Goal: Transaction & Acquisition: Subscribe to service/newsletter

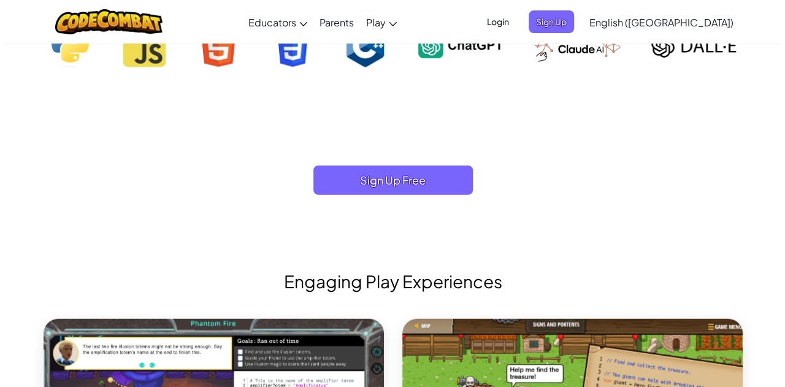
scroll to position [1318, 0]
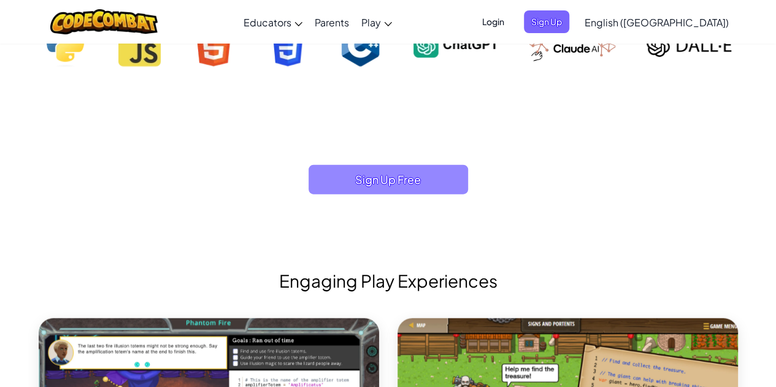
click at [441, 184] on span "Sign Up Free" at bounding box center [388, 179] width 159 height 29
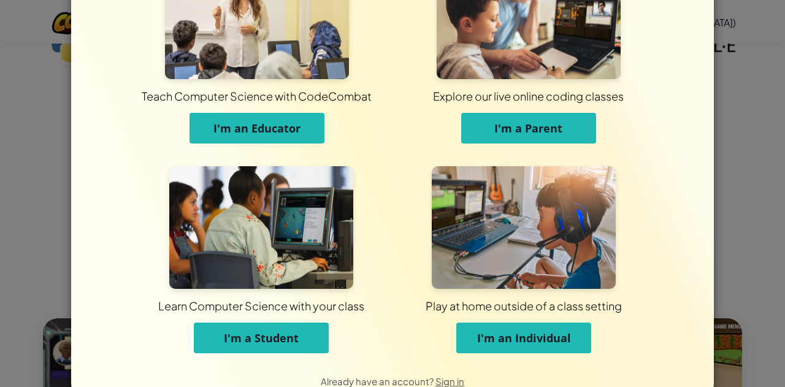
scroll to position [72, 0]
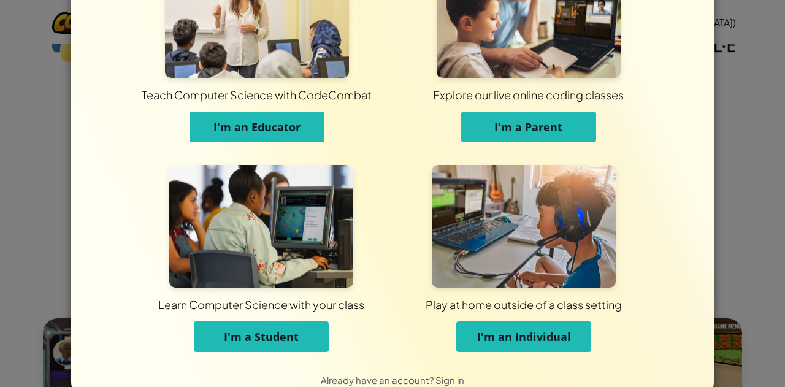
click at [280, 339] on span "I'm a Student" at bounding box center [261, 336] width 75 height 15
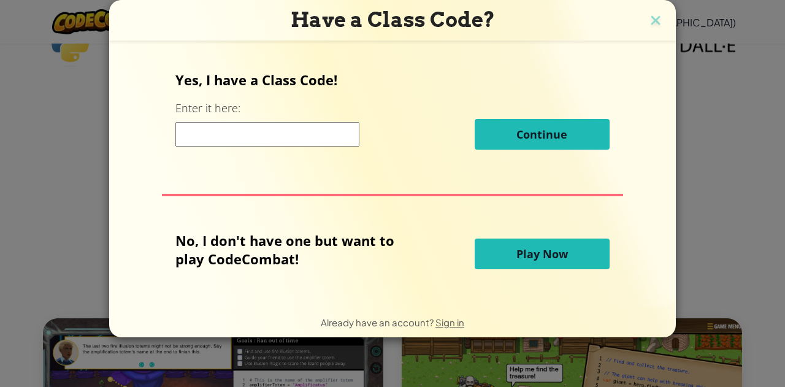
click at [564, 256] on span "Play Now" at bounding box center [542, 254] width 52 height 15
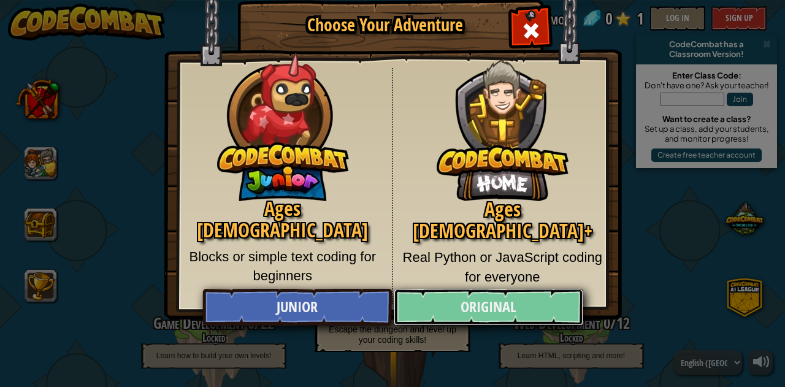
click at [477, 290] on link "Original" at bounding box center [488, 307] width 189 height 37
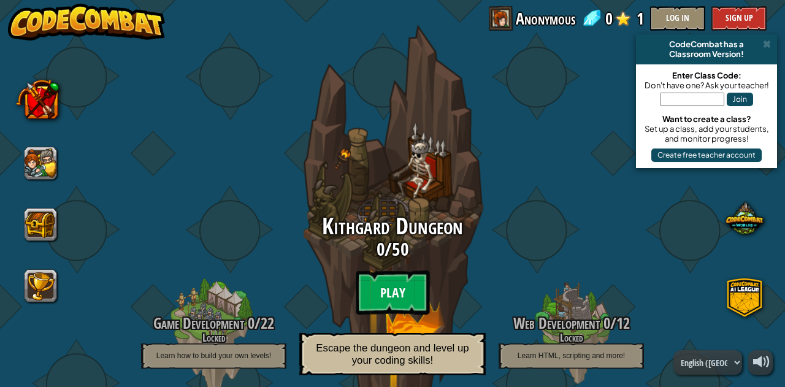
click at [393, 278] on btn "Play" at bounding box center [393, 293] width 74 height 44
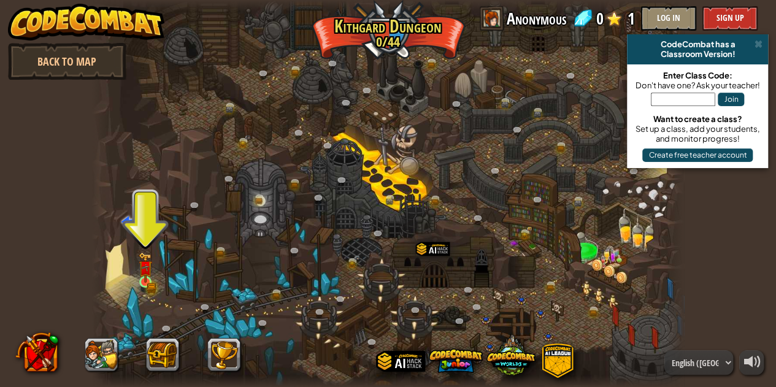
click at [144, 276] on img at bounding box center [146, 267] width 14 height 31
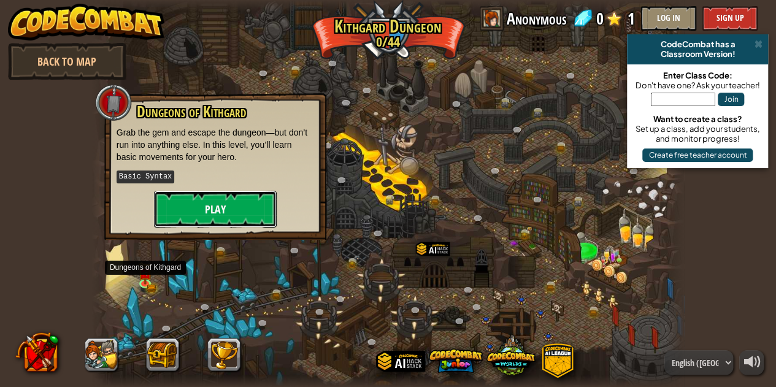
click at [243, 215] on button "Play" at bounding box center [215, 209] width 123 height 37
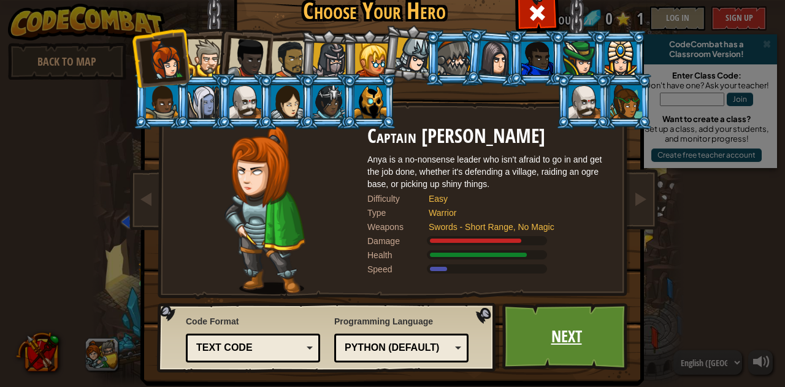
click at [542, 330] on link "Next" at bounding box center [566, 336] width 128 height 67
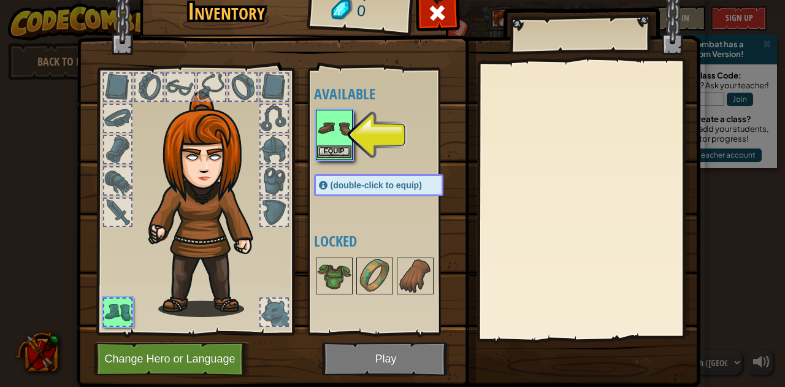
click at [324, 132] on img at bounding box center [334, 128] width 34 height 34
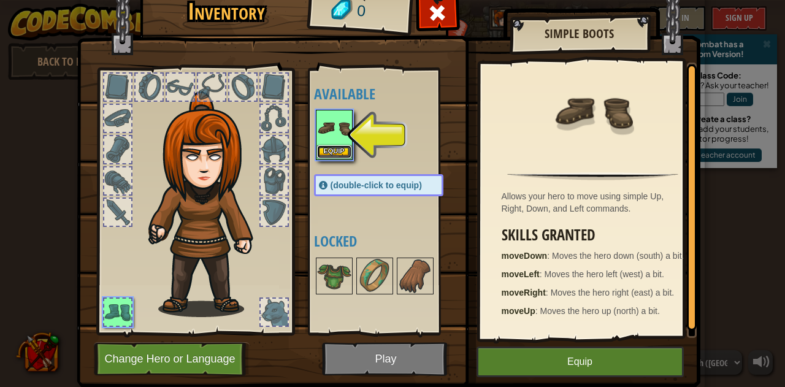
click at [346, 156] on button "Equip" at bounding box center [334, 151] width 34 height 13
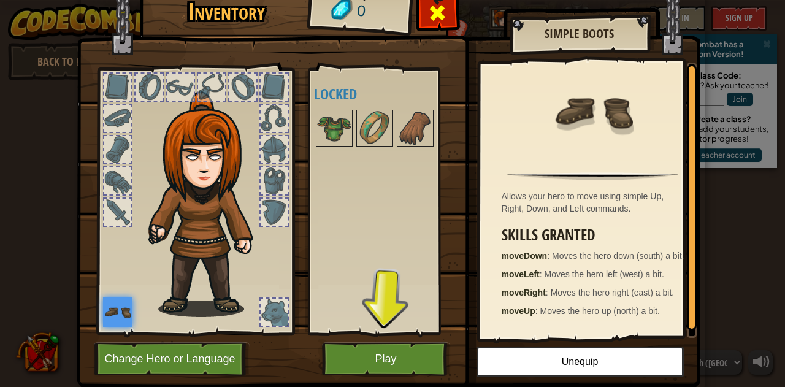
click at [437, 12] on span at bounding box center [438, 13] width 20 height 20
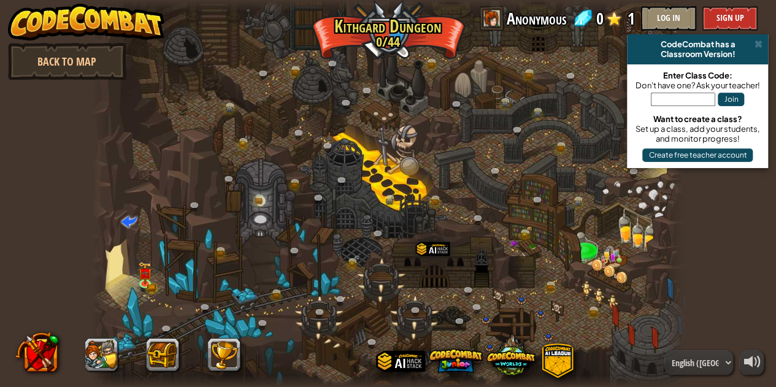
click at [150, 277] on img at bounding box center [146, 273] width 14 height 23
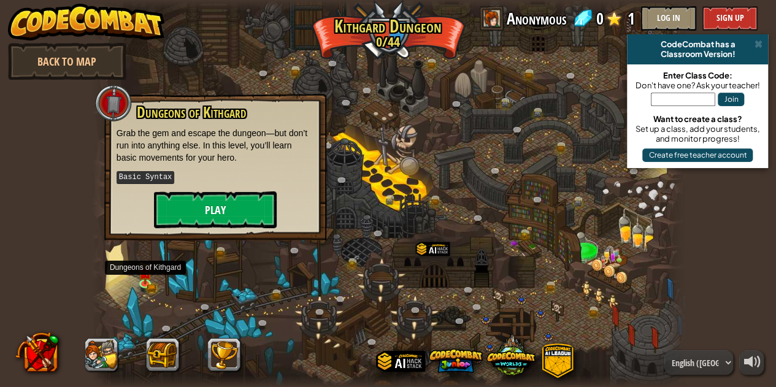
click at [242, 202] on button "Play" at bounding box center [215, 209] width 123 height 37
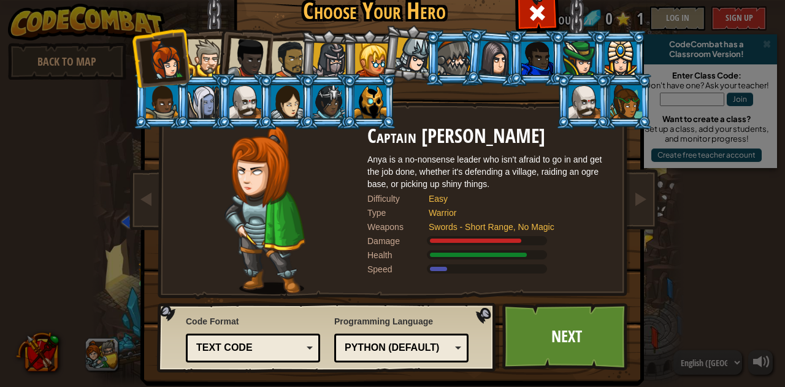
click at [205, 49] on div at bounding box center [206, 57] width 37 height 37
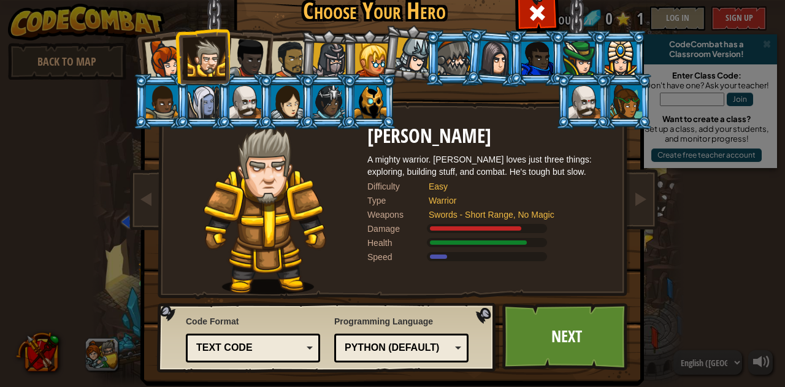
click at [243, 55] on div at bounding box center [248, 58] width 40 height 40
click at [317, 55] on div at bounding box center [329, 60] width 35 height 35
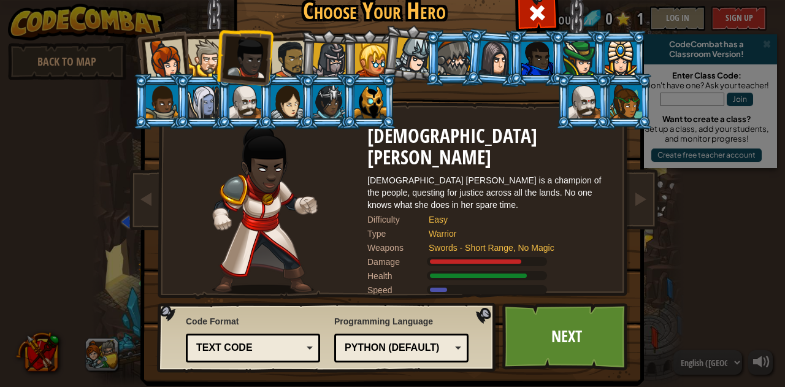
click at [333, 60] on div at bounding box center [329, 60] width 35 height 35
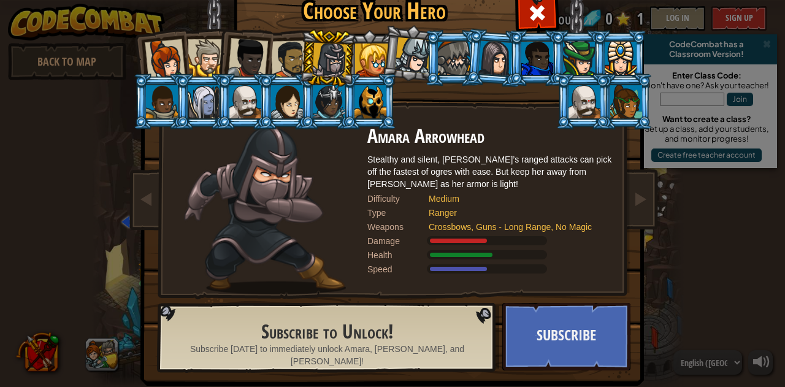
click at [405, 39] on div at bounding box center [413, 55] width 36 height 36
click at [478, 47] on div at bounding box center [495, 57] width 34 height 35
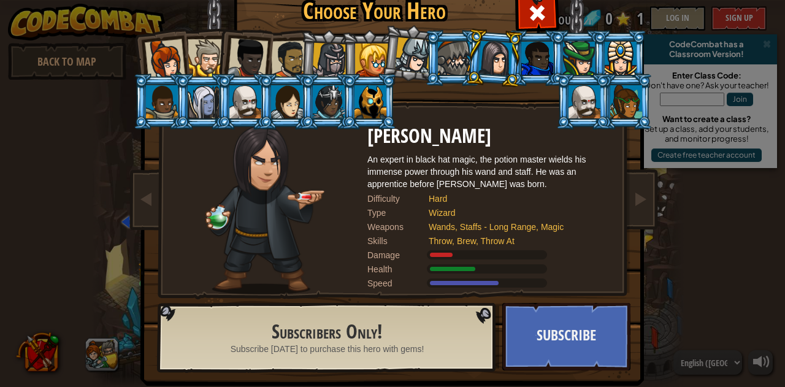
click at [584, 90] on div at bounding box center [585, 101] width 32 height 33
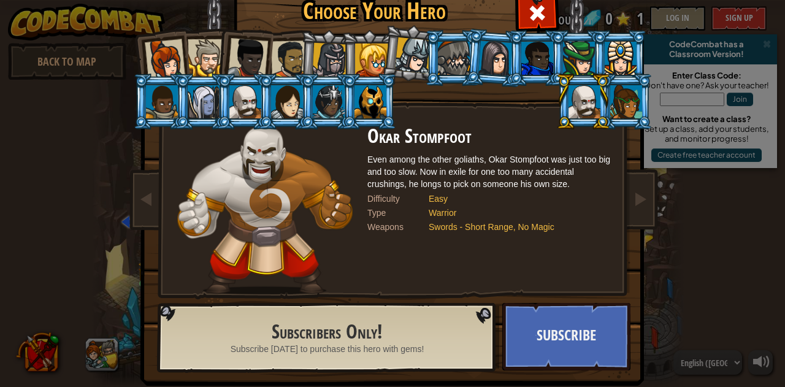
click at [577, 113] on div at bounding box center [585, 101] width 32 height 33
click at [589, 102] on div at bounding box center [585, 101] width 32 height 33
click at [376, 50] on div at bounding box center [371, 60] width 33 height 33
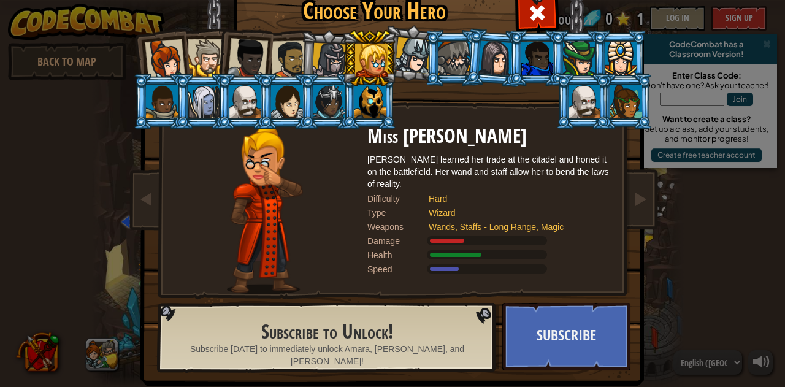
click at [415, 47] on div at bounding box center [413, 55] width 36 height 36
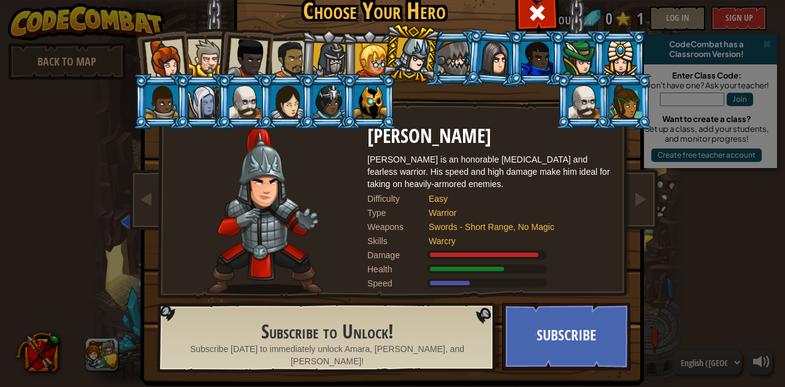
click at [572, 64] on div at bounding box center [579, 58] width 32 height 33
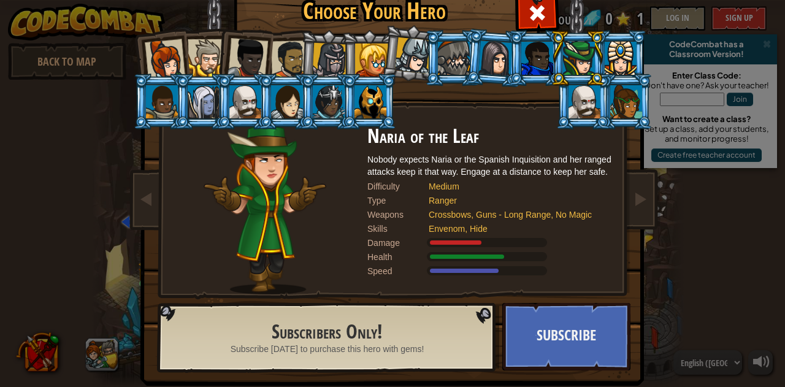
click at [205, 55] on div at bounding box center [206, 57] width 37 height 37
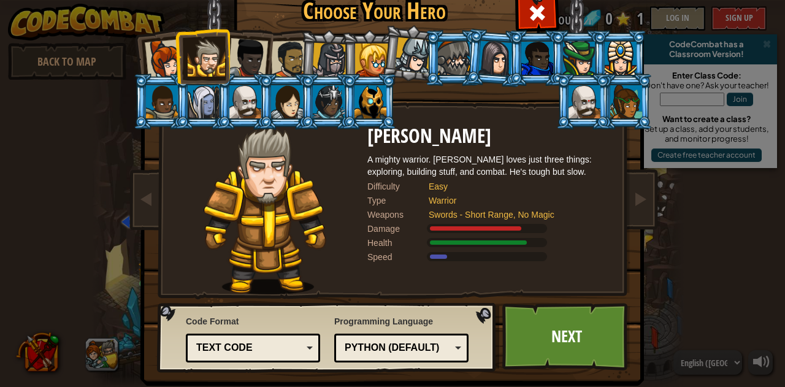
click at [564, 332] on link "Next" at bounding box center [566, 336] width 128 height 67
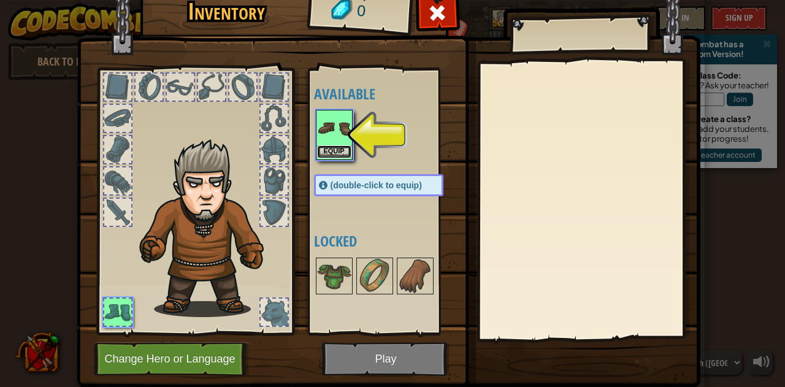
click at [331, 146] on button "Equip" at bounding box center [334, 151] width 34 height 13
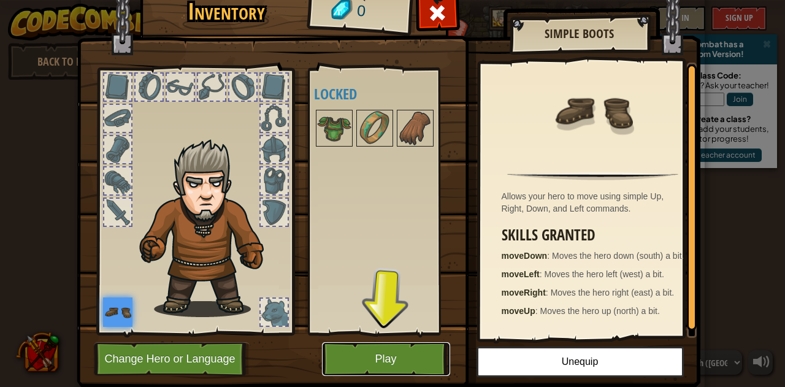
click at [423, 362] on button "Play" at bounding box center [386, 359] width 128 height 34
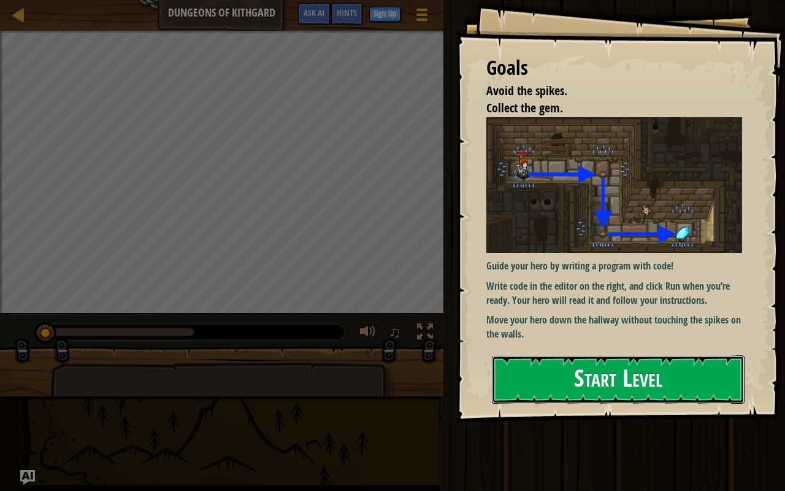
click at [585, 386] on button "Start Level" at bounding box center [618, 379] width 253 height 48
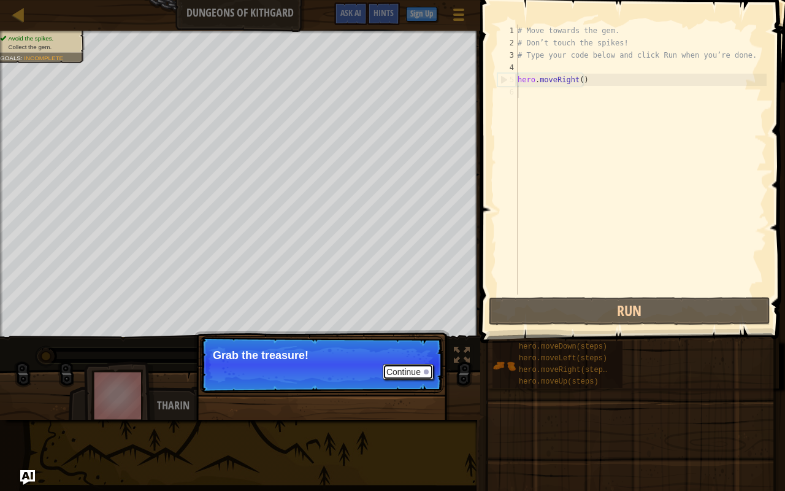
click at [410, 373] on button "Continue" at bounding box center [408, 372] width 51 height 16
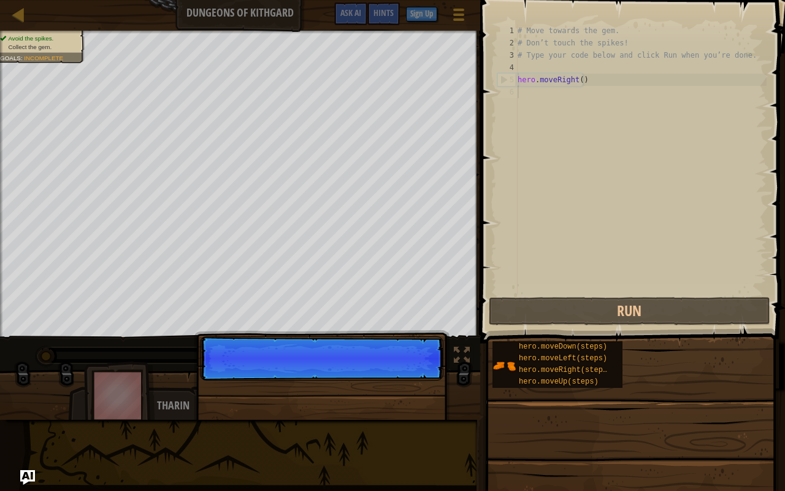
scroll to position [6, 0]
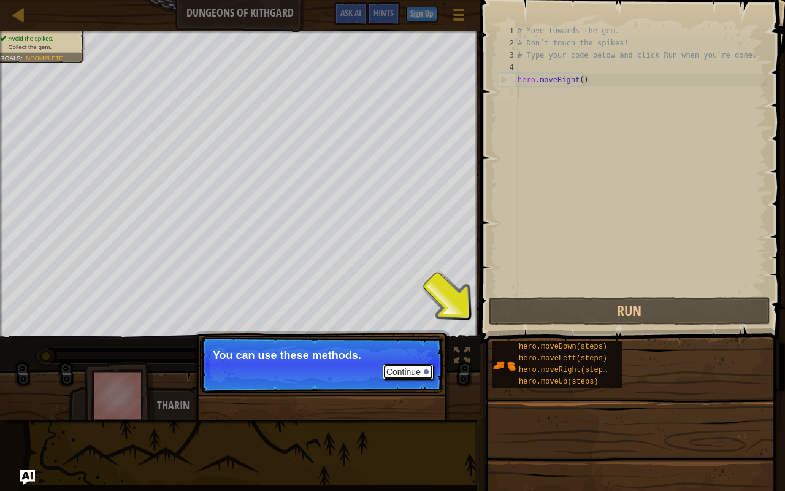
click at [416, 375] on button "Continue" at bounding box center [408, 372] width 51 height 16
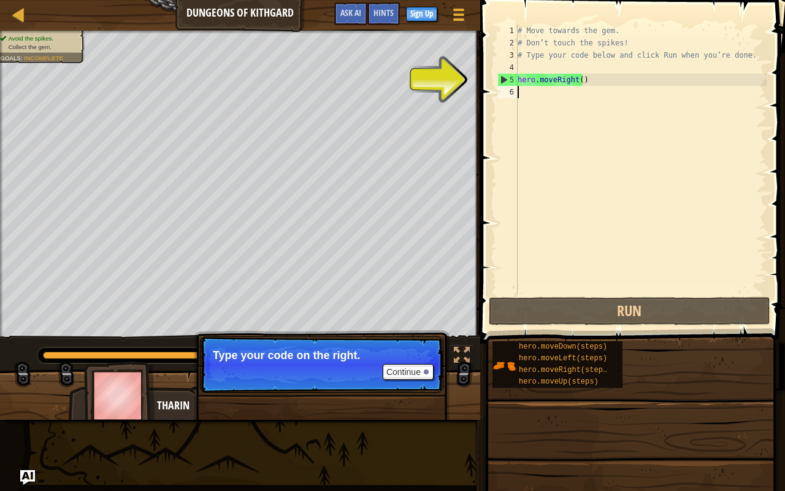
click at [529, 94] on div "# Move towards the gem. # Don’t touch the spikes! # Type your code below and cl…" at bounding box center [641, 172] width 252 height 294
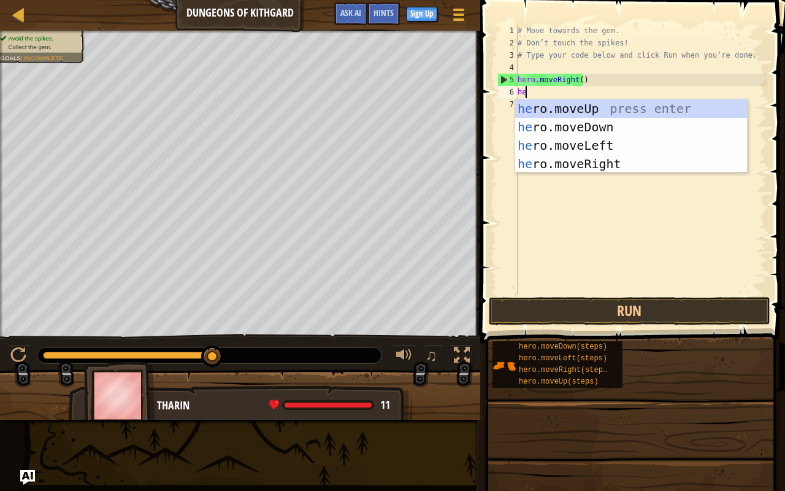
type textarea "her"
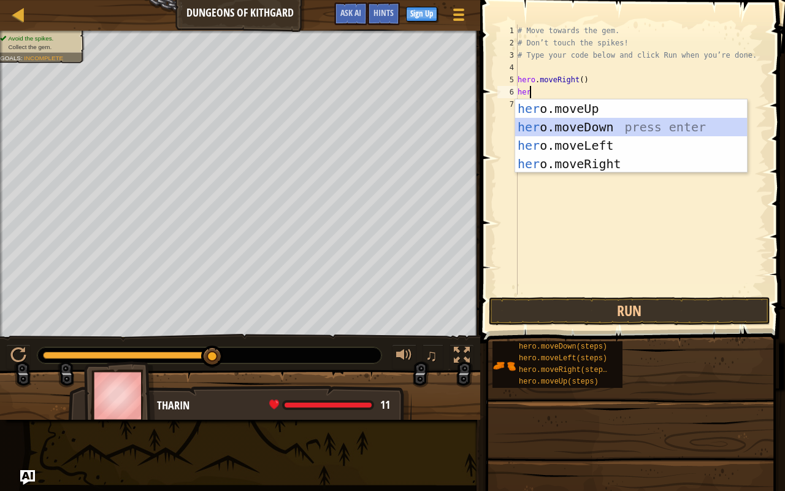
click at [550, 118] on div "her o.moveUp press enter her o.moveDown press enter her o.moveLeft press enter …" at bounding box center [631, 154] width 232 height 110
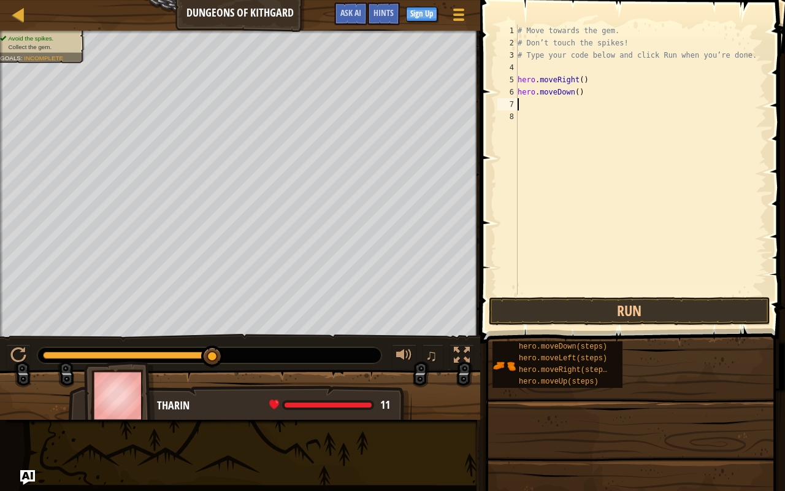
type textarea "h"
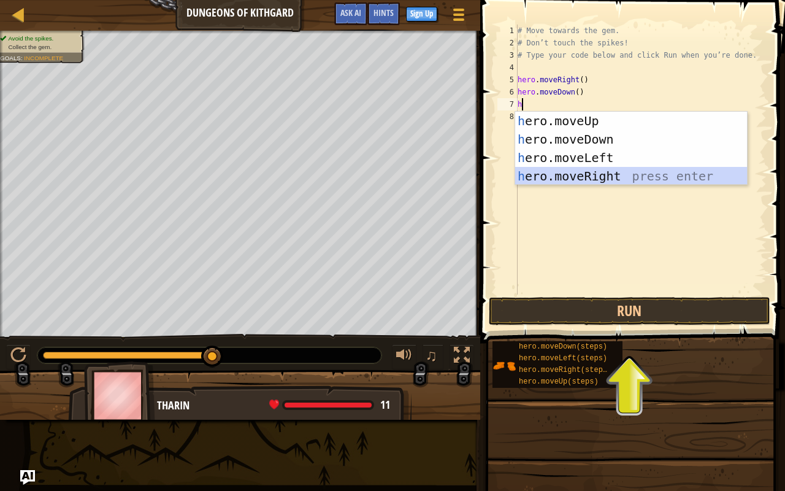
click at [564, 178] on div "h ero.moveUp press enter h ero.moveDown press enter h ero.moveLeft press enter …" at bounding box center [631, 167] width 232 height 110
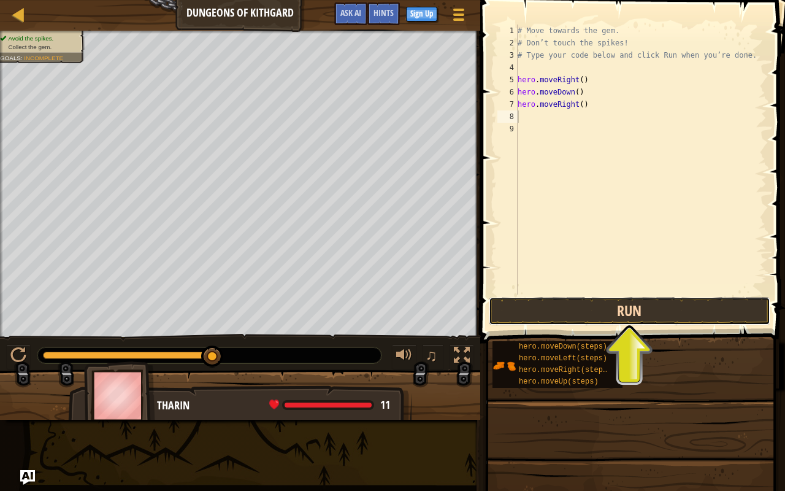
click at [578, 303] on button "Run" at bounding box center [630, 311] width 282 height 28
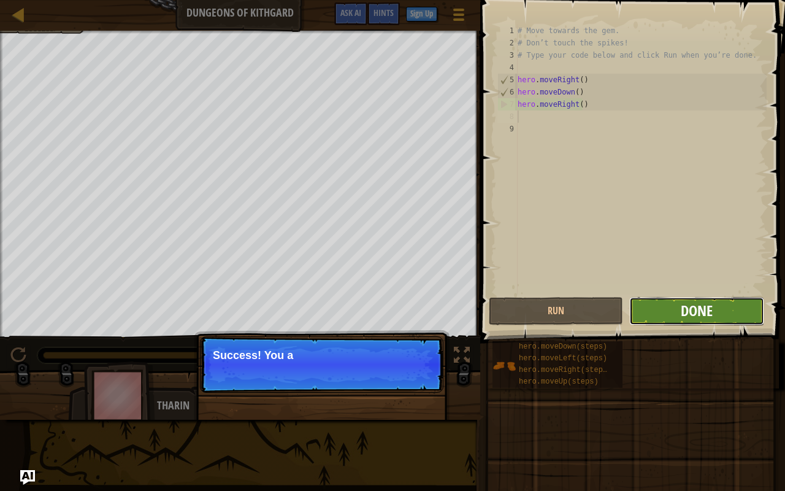
click at [691, 316] on span "Done" at bounding box center [697, 311] width 32 height 20
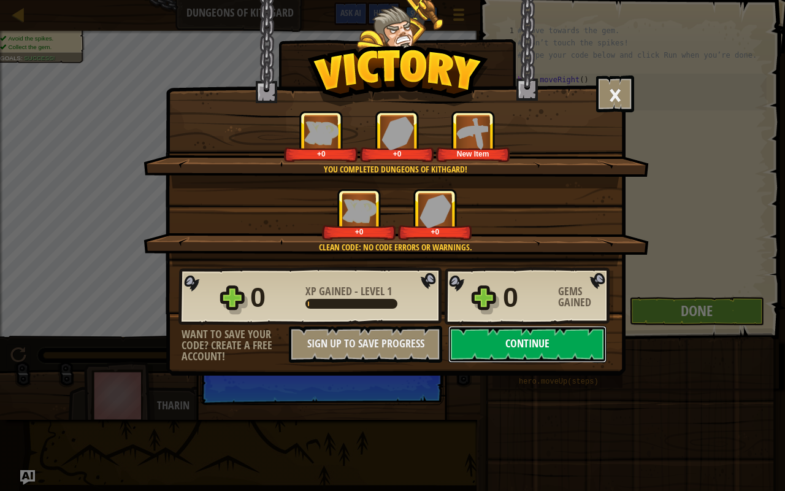
click at [520, 340] on button "Continue" at bounding box center [527, 344] width 158 height 37
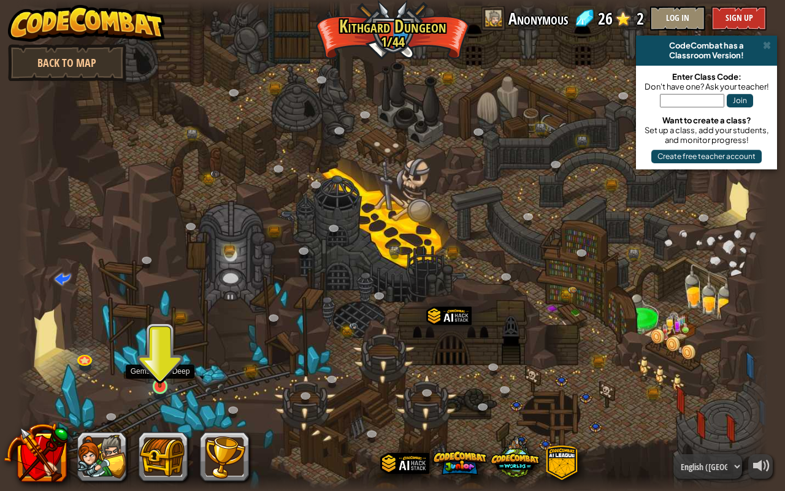
click at [162, 379] on img at bounding box center [159, 366] width 19 height 44
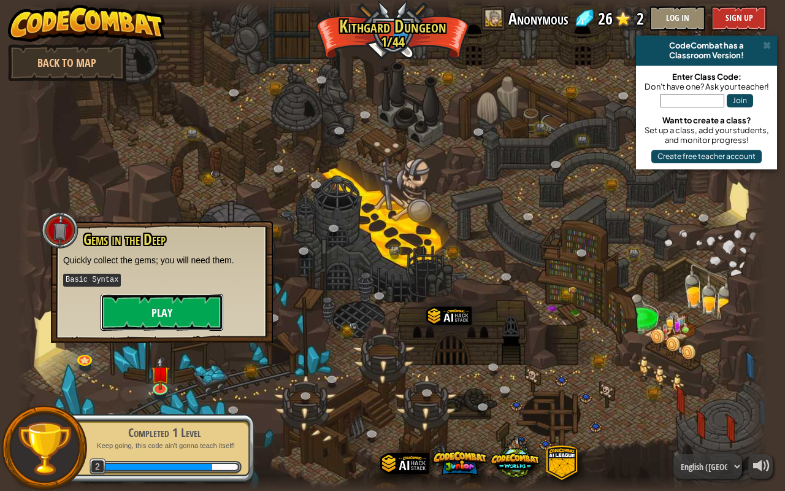
click at [202, 317] on button "Play" at bounding box center [162, 312] width 123 height 37
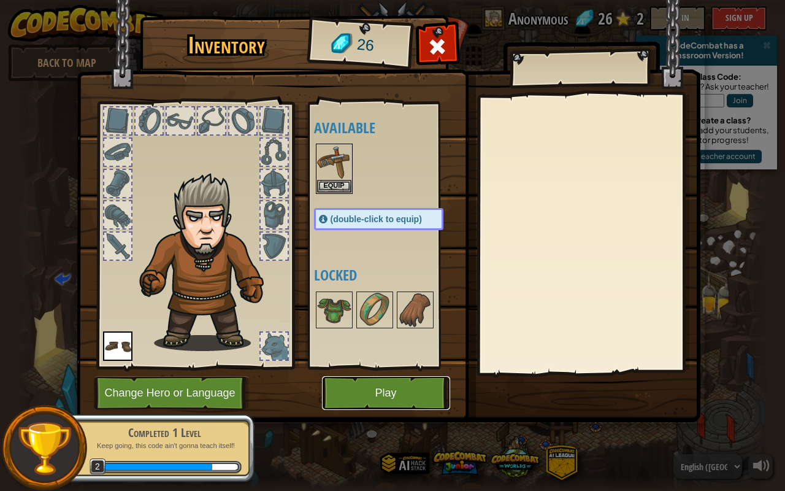
click at [386, 386] on button "Play" at bounding box center [386, 393] width 128 height 34
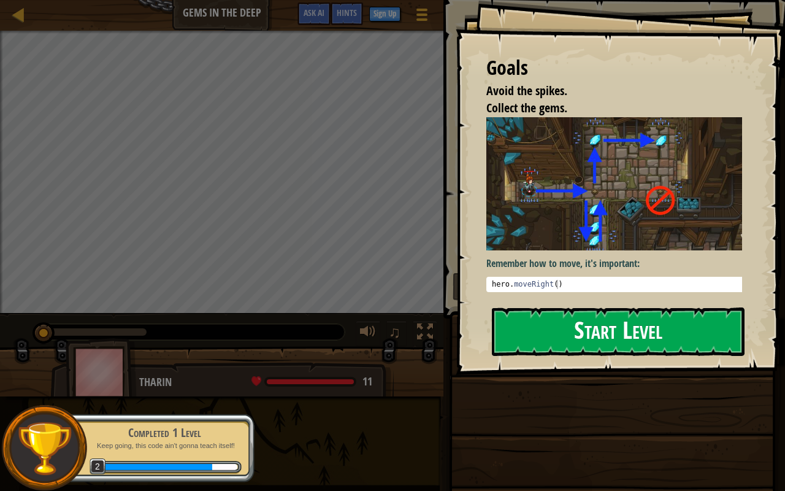
click at [540, 307] on button "Start Level" at bounding box center [618, 331] width 253 height 48
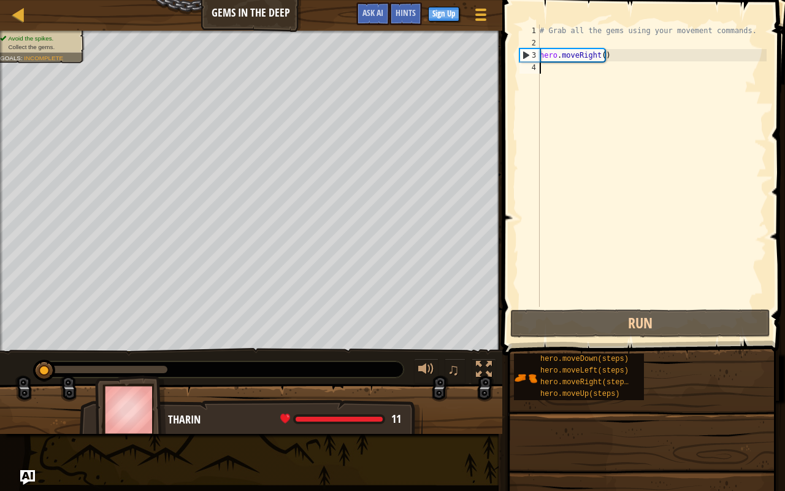
type textarea "m"
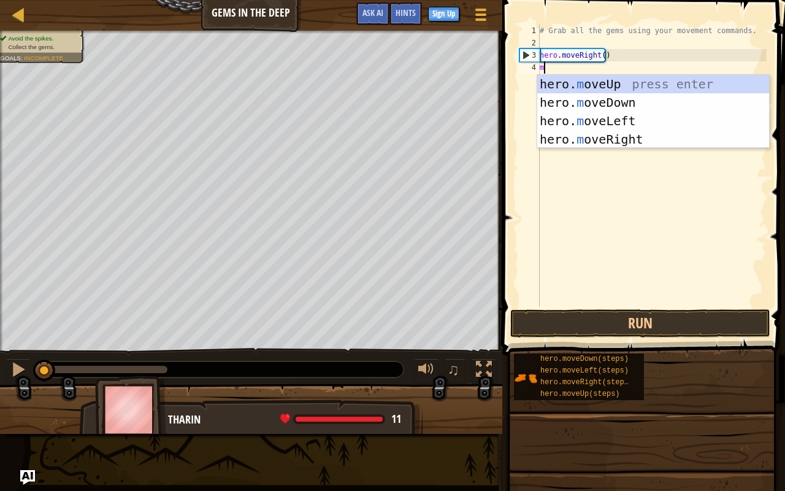
scroll to position [6, 0]
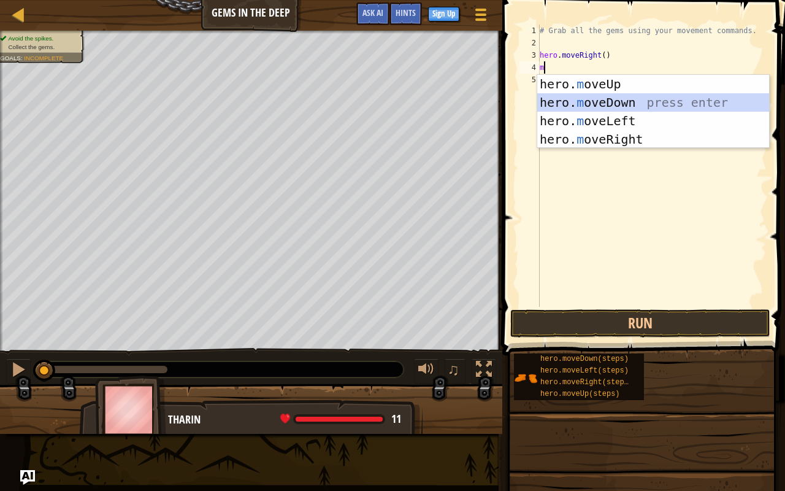
click at [588, 102] on div "hero. m oveUp press enter hero. m oveDown press enter hero. m oveLeft press ent…" at bounding box center [653, 130] width 232 height 110
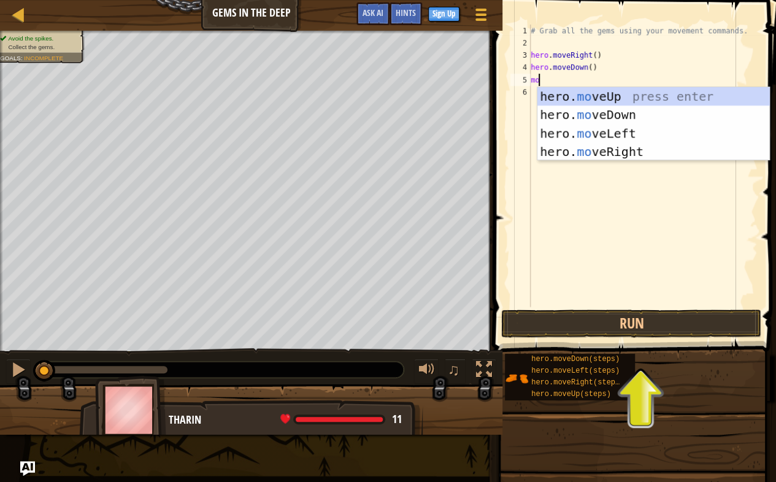
type textarea "mov"
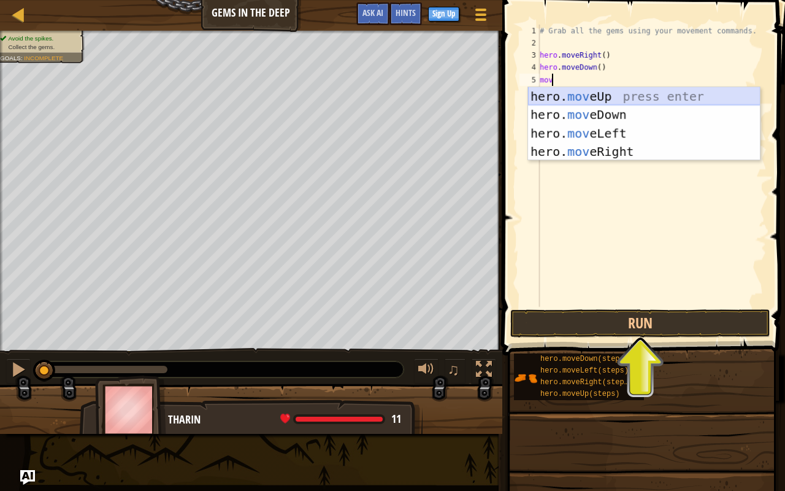
click at [595, 90] on div "hero. mov eUp press enter hero. mov eDown press enter hero. mov eLeft press ent…" at bounding box center [644, 142] width 232 height 110
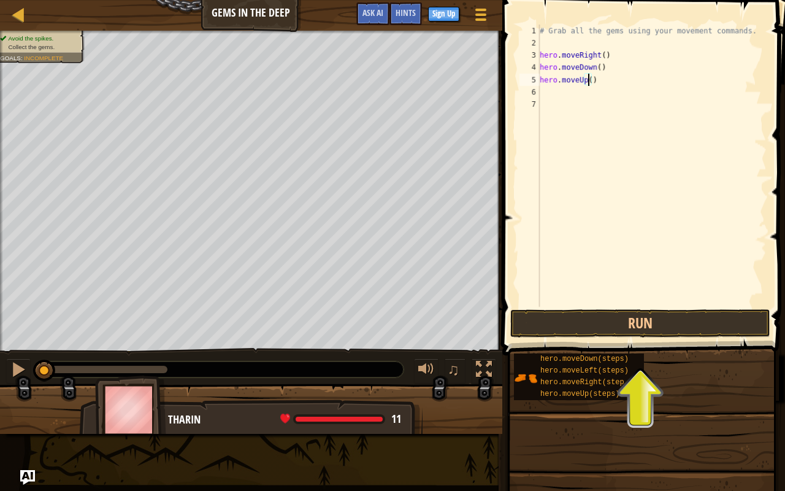
click at [588, 80] on div "# Grab all the gems using your movement commands. hero . moveRight ( ) hero . m…" at bounding box center [651, 178] width 229 height 307
type textarea "hero.moveUp(2)"
click at [550, 97] on div "# Grab all the gems using your movement commands. hero . moveRight ( ) hero . m…" at bounding box center [651, 178] width 229 height 307
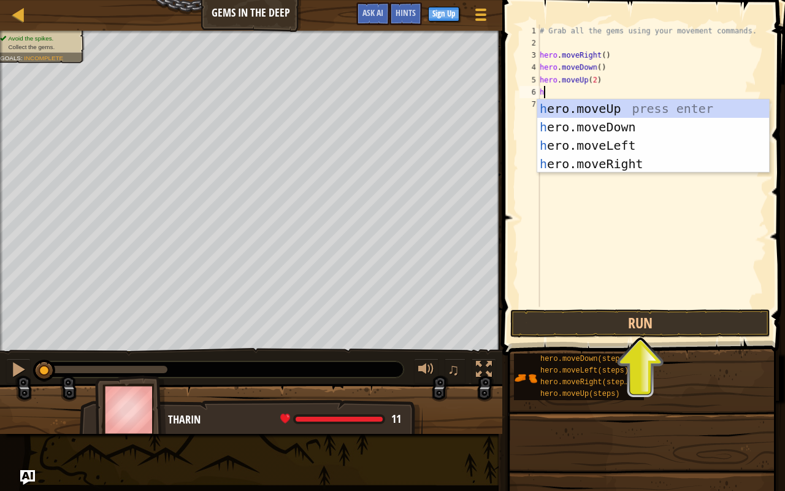
type textarea "he"
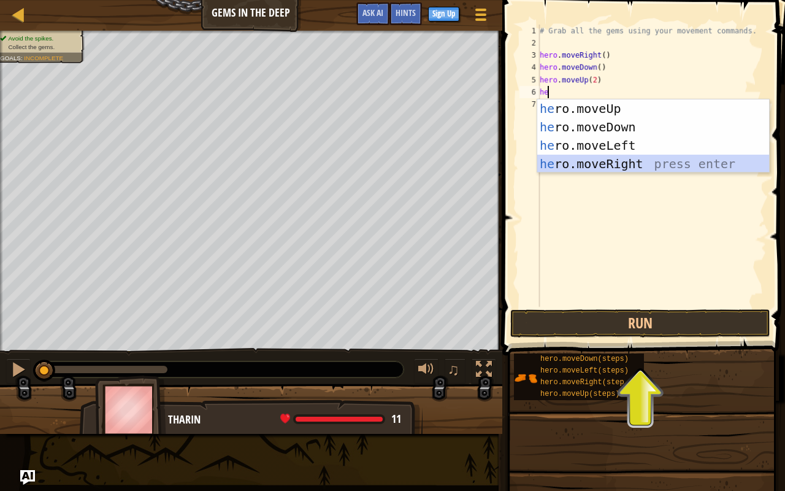
click at [585, 163] on div "he ro.moveUp press enter he ro.moveDown press enter he ro.moveLeft press enter …" at bounding box center [653, 154] width 232 height 110
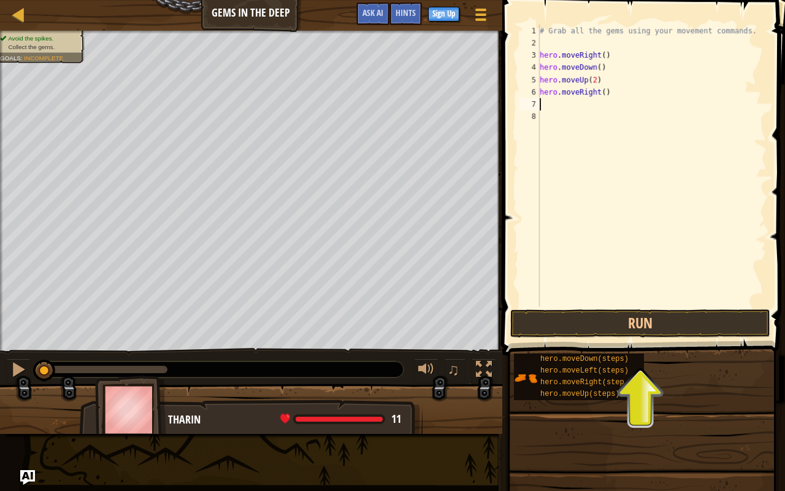
type textarea "d"
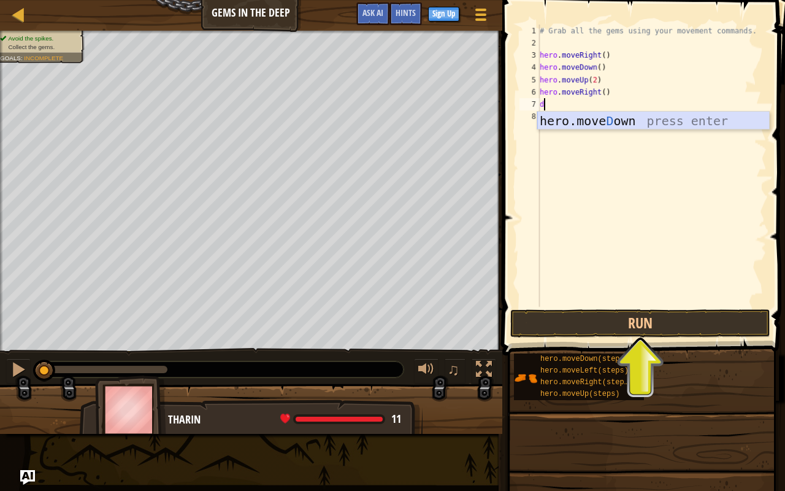
click at [588, 120] on div "hero.[PERSON_NAME] own press enter" at bounding box center [653, 139] width 232 height 55
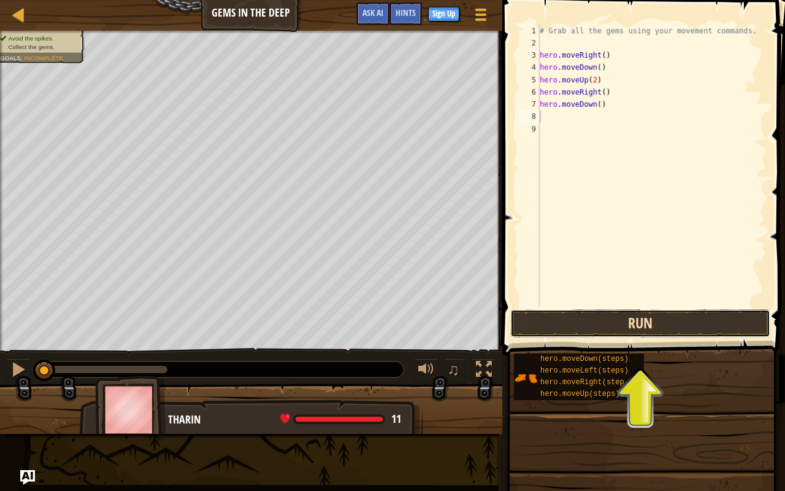
click at [623, 317] on button "Run" at bounding box center [640, 323] width 260 height 28
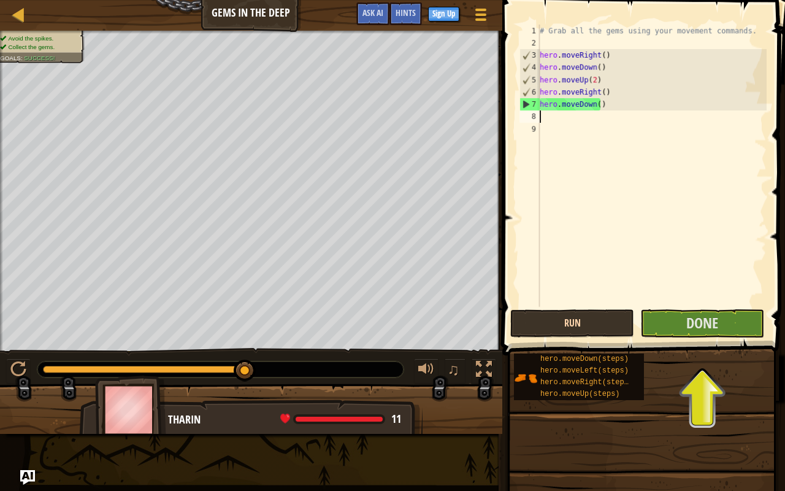
type textarea "d"
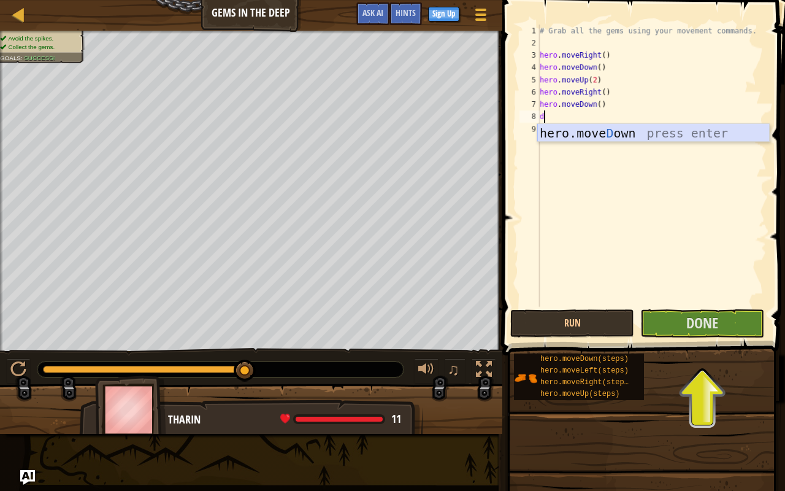
click at [602, 132] on div "hero.[PERSON_NAME] own press enter" at bounding box center [653, 151] width 232 height 55
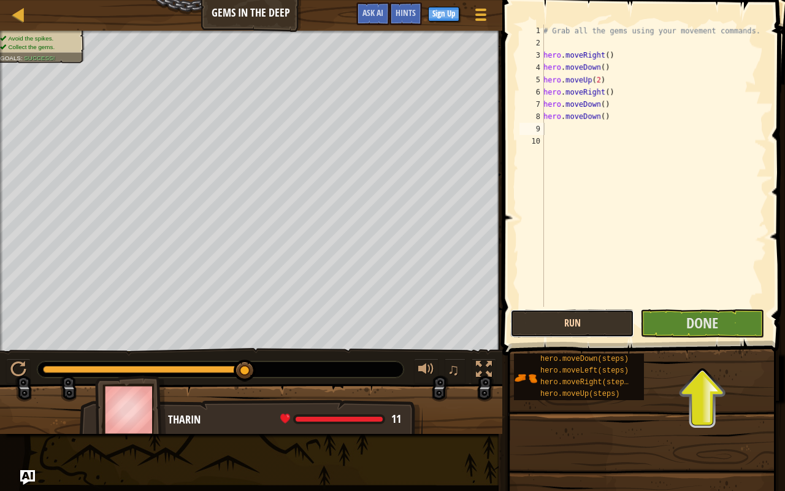
click at [551, 318] on button "Run" at bounding box center [572, 323] width 124 height 28
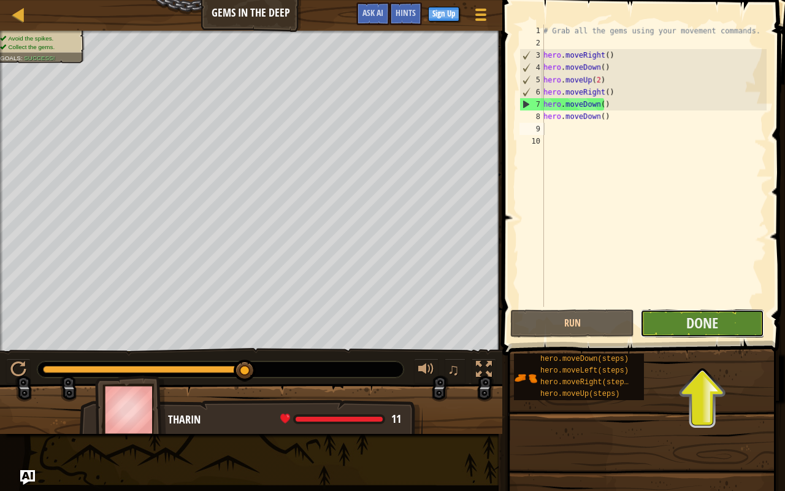
click at [678, 319] on button "Done" at bounding box center [702, 323] width 124 height 28
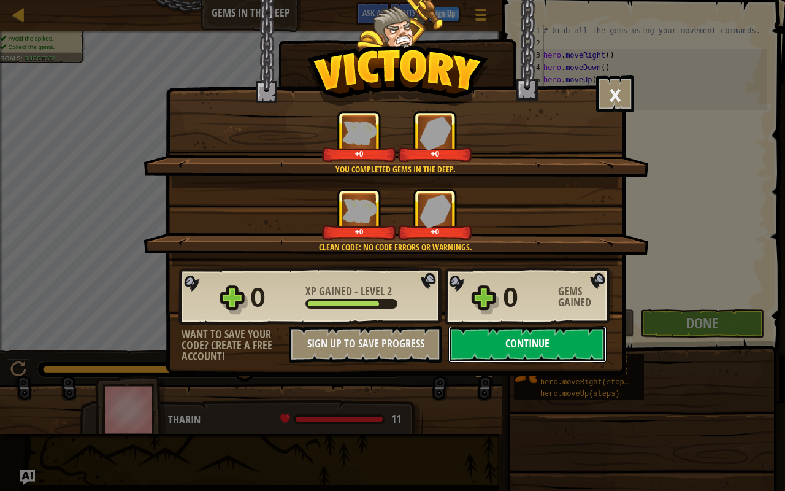
click at [485, 340] on button "Continue" at bounding box center [527, 344] width 158 height 37
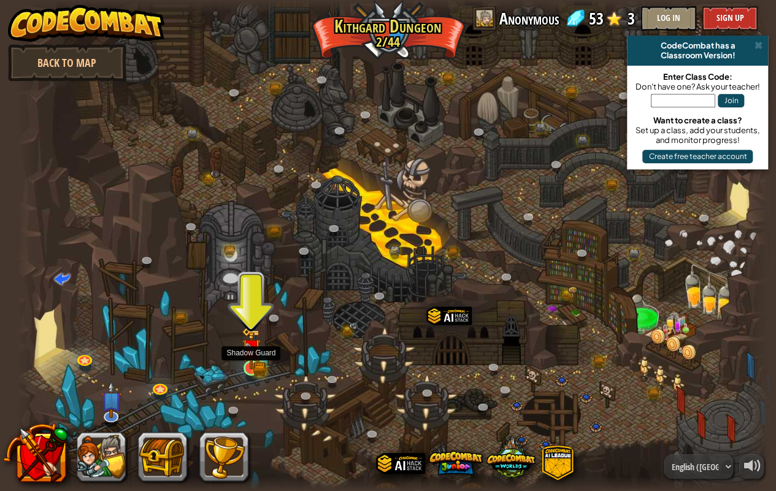
click at [259, 363] on img at bounding box center [251, 348] width 19 height 42
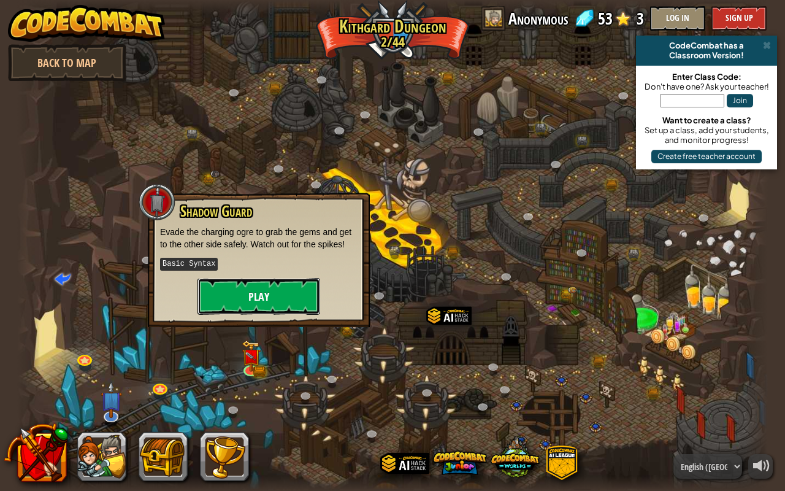
click at [296, 286] on button "Play" at bounding box center [259, 296] width 123 height 37
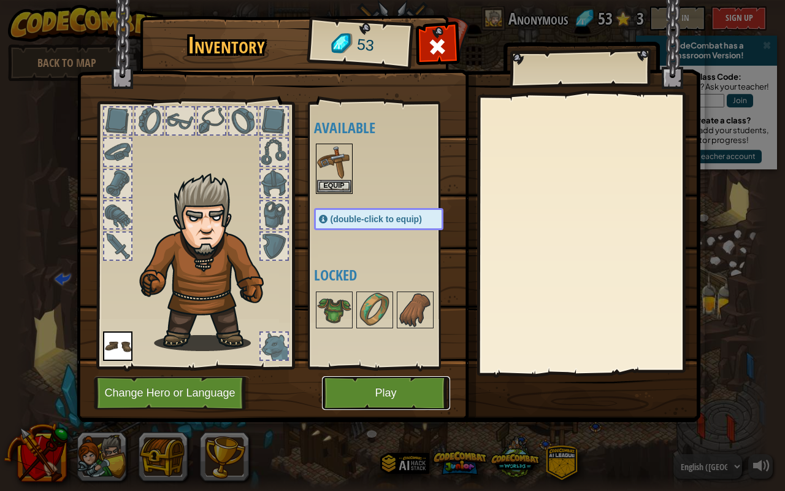
click at [405, 386] on button "Play" at bounding box center [386, 393] width 128 height 34
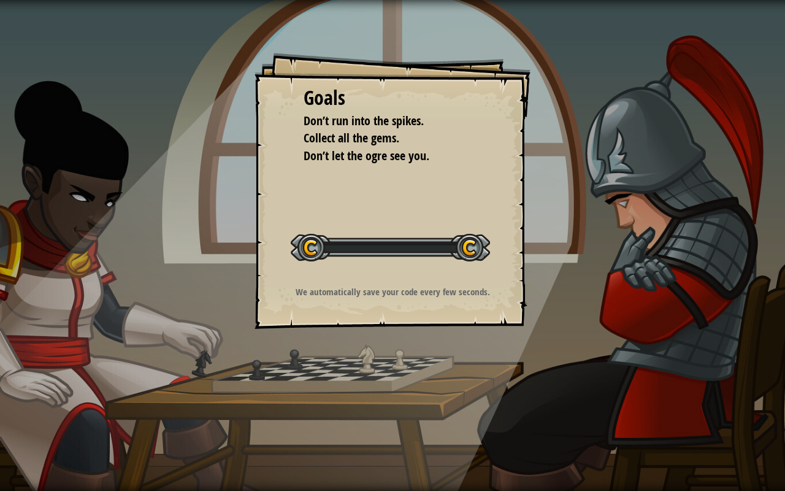
click at [405, 386] on div "Goals Don’t run into the spikes. Collect all the gems. Don’t let the ogre see y…" at bounding box center [392, 245] width 785 height 491
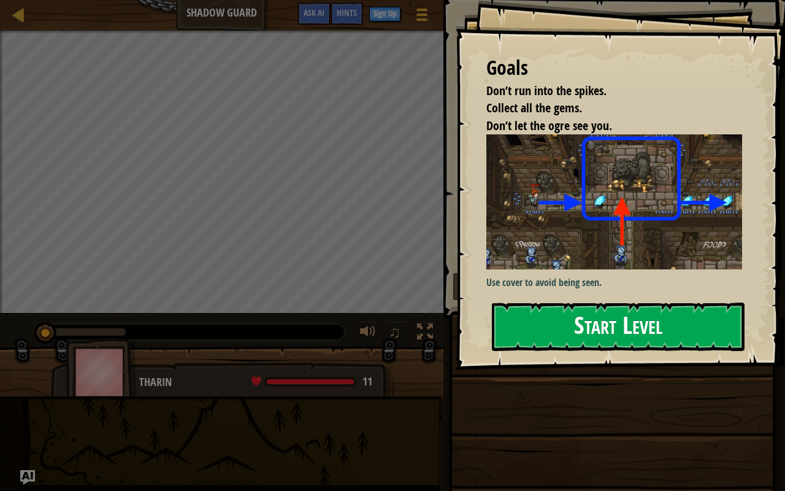
click at [545, 242] on div "Goals Don’t run into the spikes. Collect all the gems. Don’t let the ogre see y…" at bounding box center [620, 185] width 329 height 370
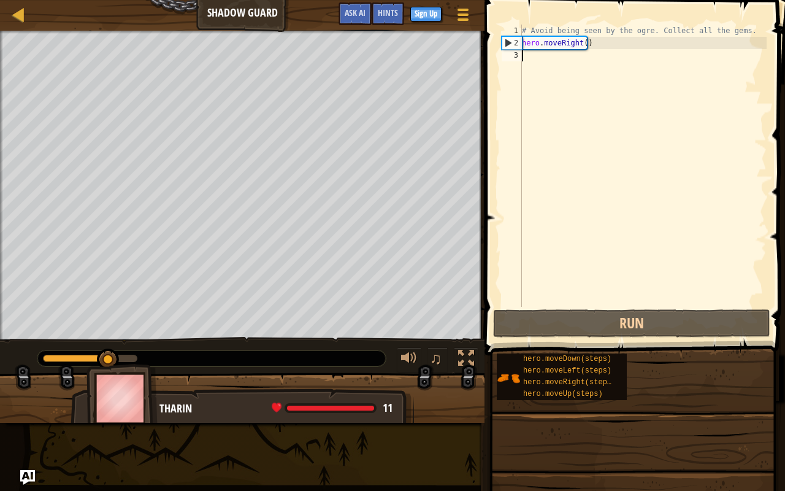
click at [531, 58] on div "# Avoid being seen by the ogre. Collect all the gems. hero . moveRight ( )" at bounding box center [643, 178] width 247 height 307
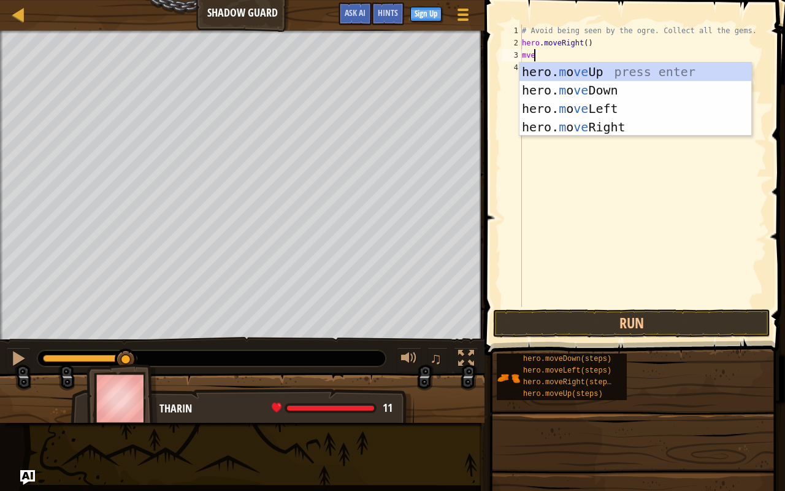
type textarea "mve"
click at [563, 66] on div "hero. m o ve Up press enter hero. m o ve Down press enter hero. m o ve Left pre…" at bounding box center [636, 118] width 232 height 110
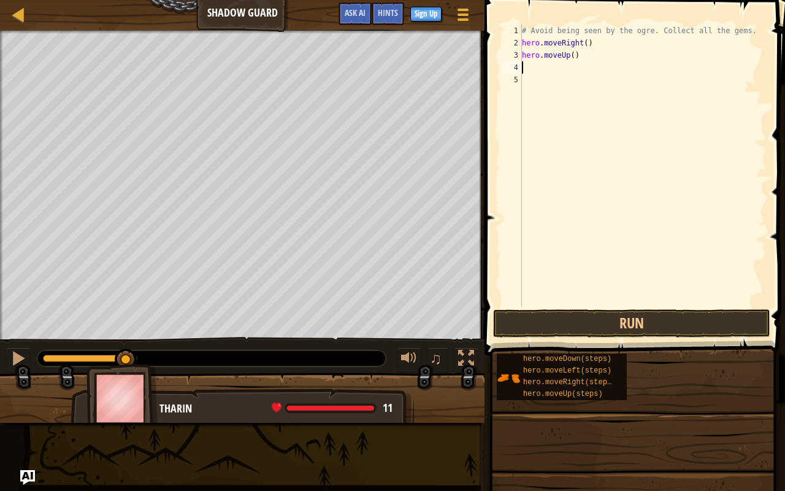
type textarea "r"
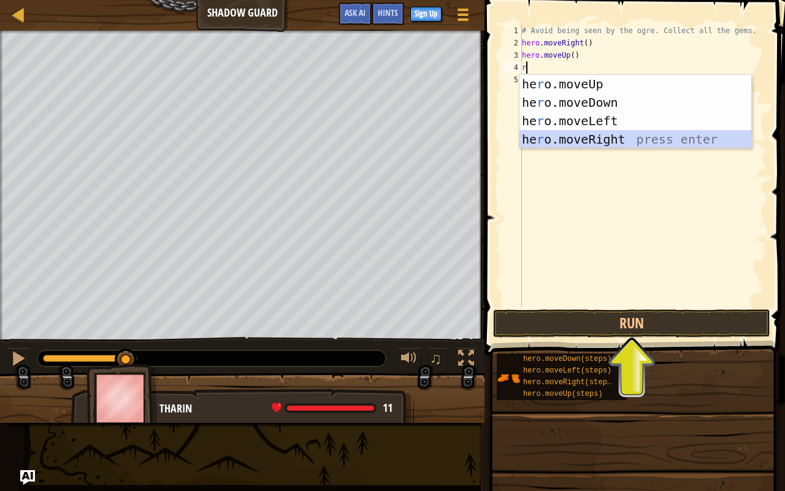
click at [591, 138] on div "he r o.moveUp press enter he r o.moveDown press enter he r o.moveLeft press ent…" at bounding box center [636, 130] width 232 height 110
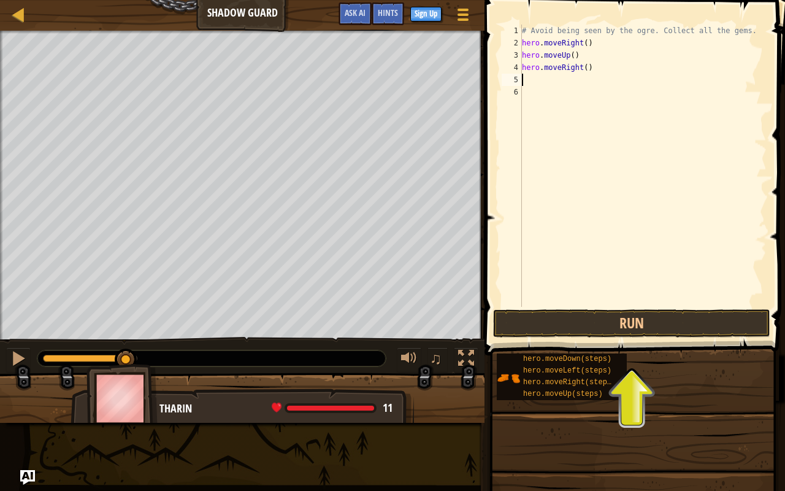
type textarea "d"
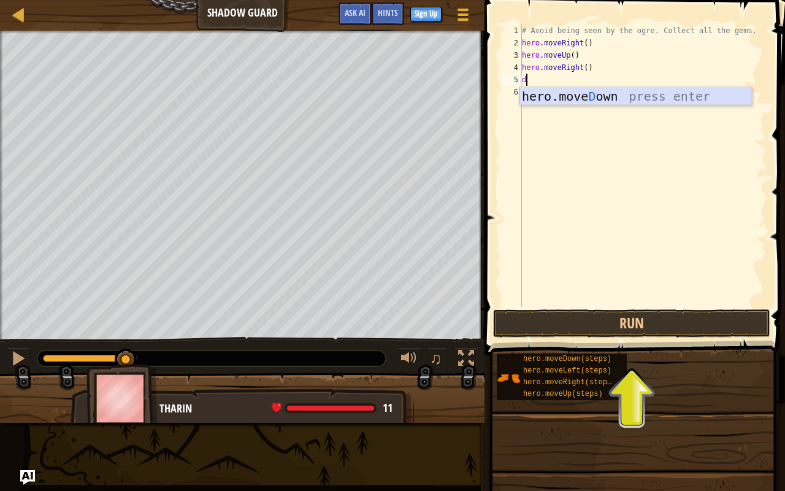
click at [560, 97] on div "hero.[PERSON_NAME] own press enter" at bounding box center [636, 114] width 232 height 55
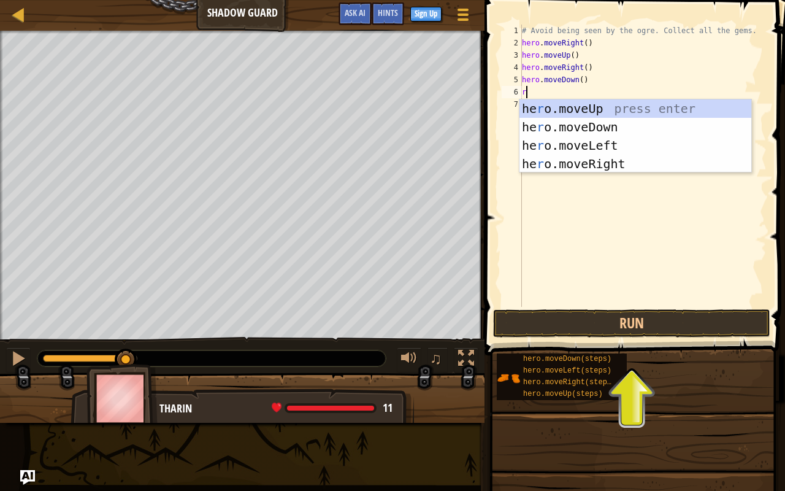
type textarea "ri"
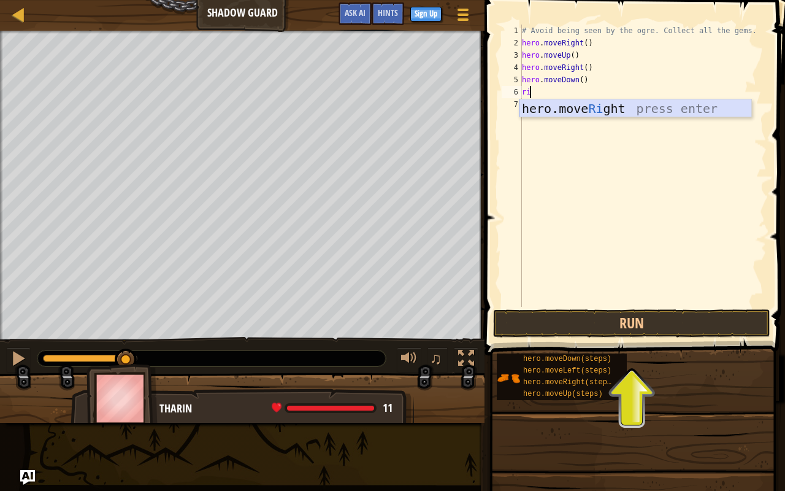
click at [566, 108] on div "hero.move Ri ght press enter" at bounding box center [636, 126] width 232 height 55
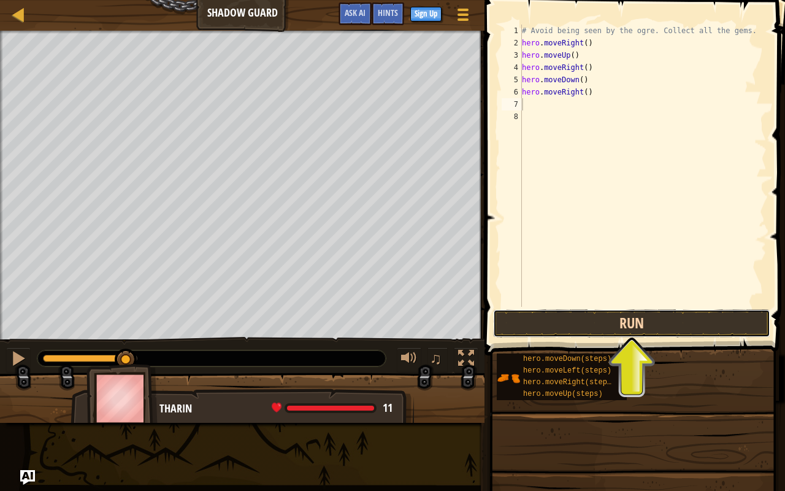
click at [634, 334] on button "Run" at bounding box center [631, 323] width 277 height 28
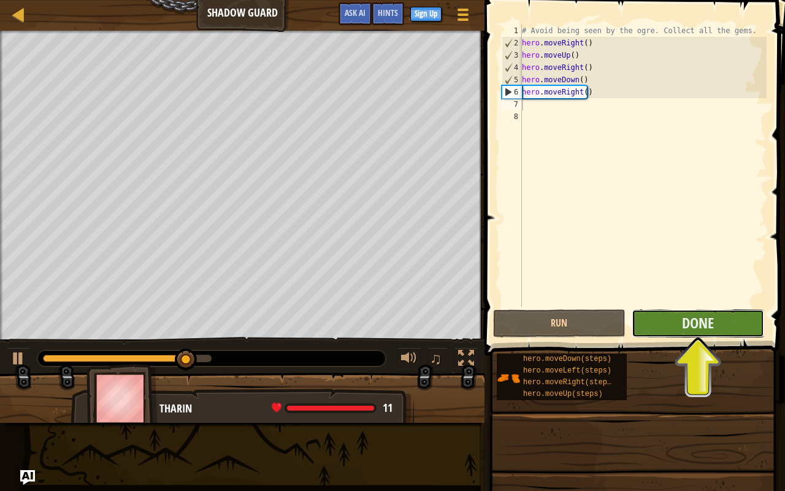
click at [723, 320] on button "Done" at bounding box center [698, 323] width 132 height 28
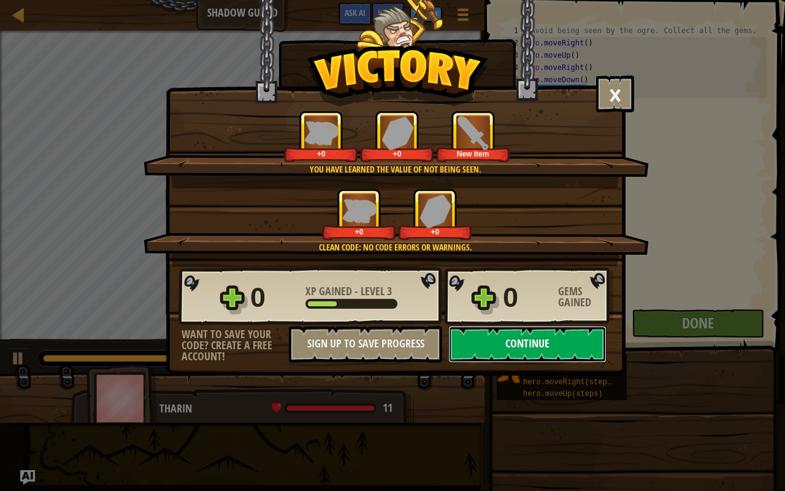
click at [499, 341] on button "Continue" at bounding box center [527, 344] width 158 height 37
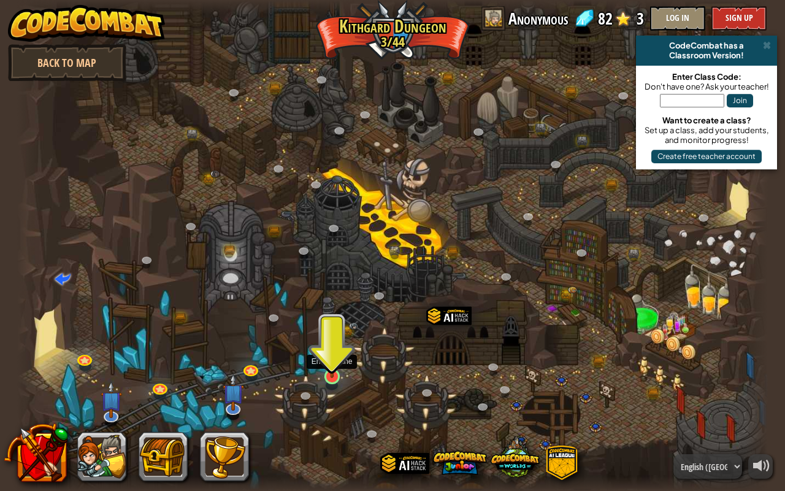
click at [339, 362] on img at bounding box center [332, 356] width 19 height 44
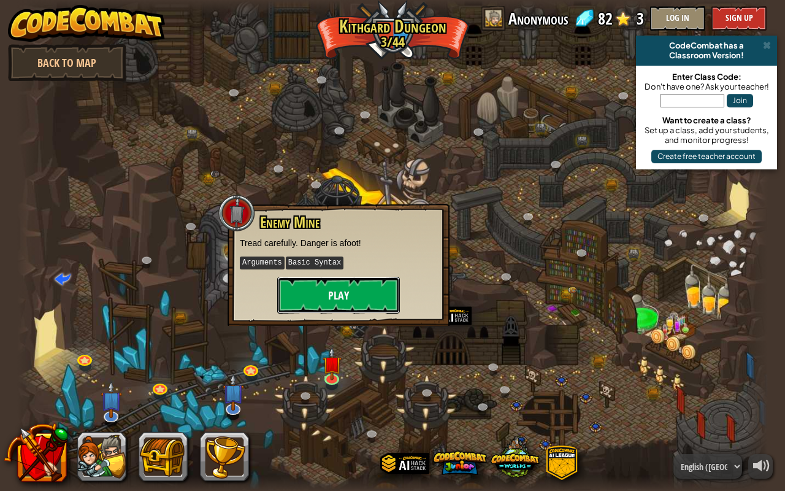
click at [329, 291] on button "Play" at bounding box center [338, 295] width 123 height 37
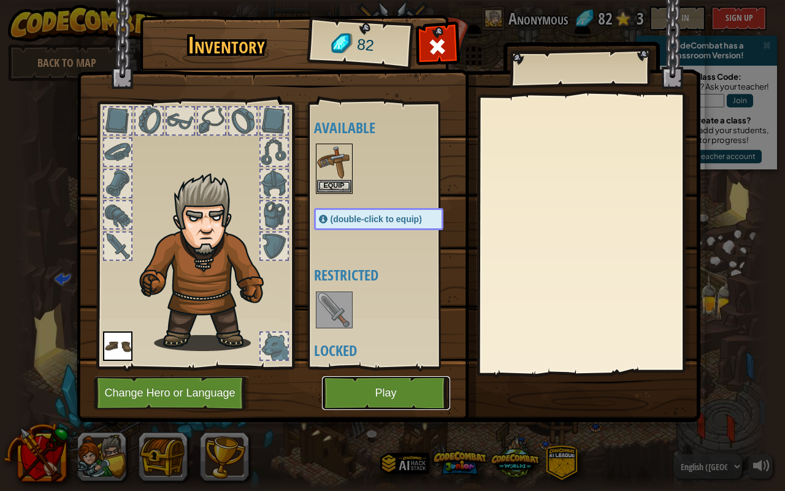
click at [397, 386] on button "Play" at bounding box center [386, 393] width 128 height 34
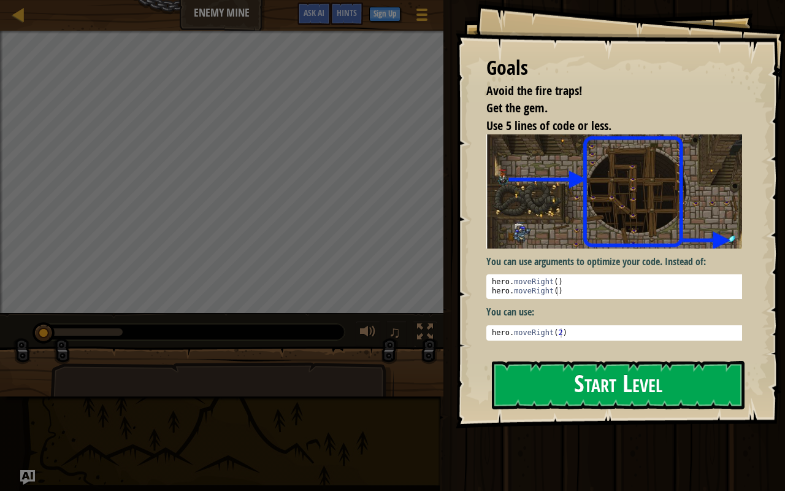
click at [530, 386] on button "Start Level" at bounding box center [618, 385] width 253 height 48
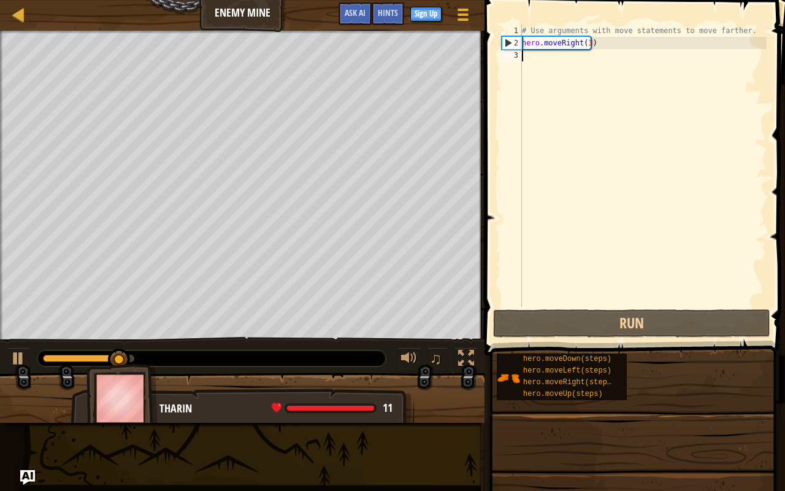
scroll to position [6, 0]
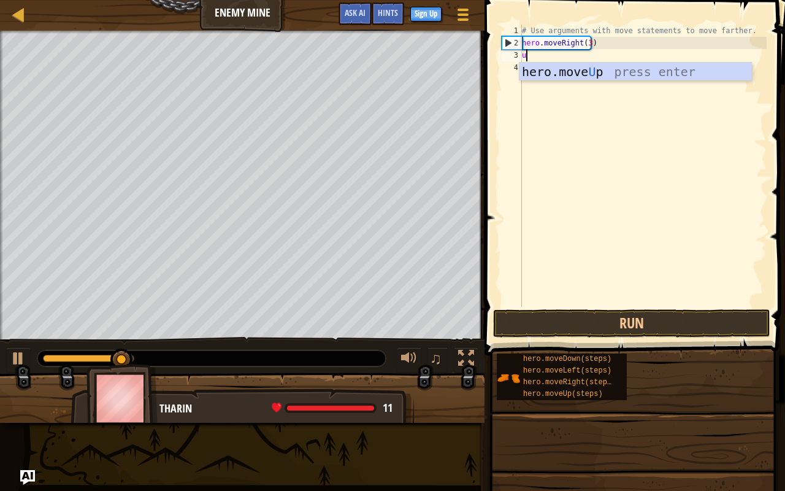
type textarea "up"
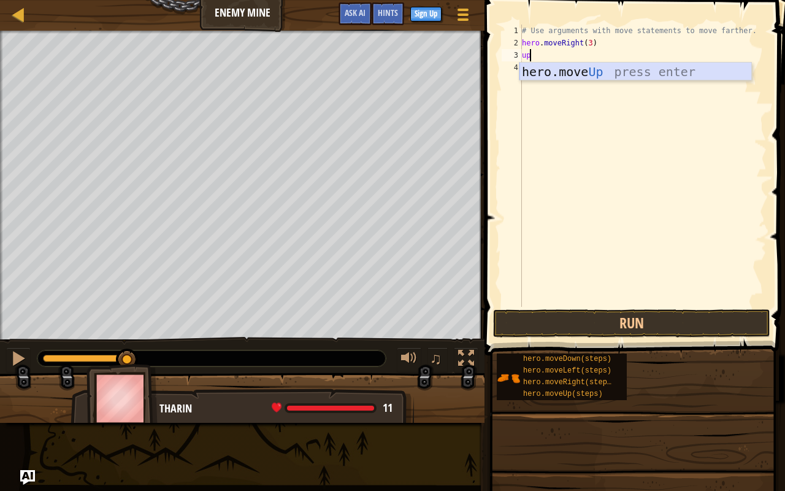
click at [540, 78] on div "hero.move Up press enter" at bounding box center [636, 90] width 232 height 55
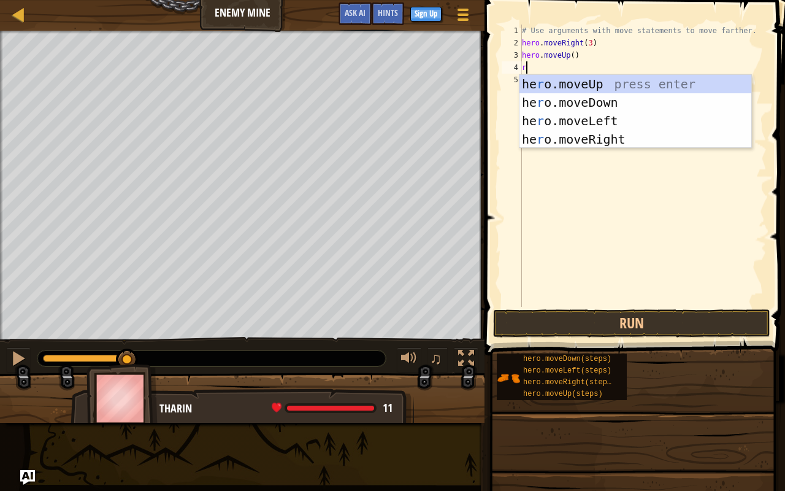
type textarea "ri"
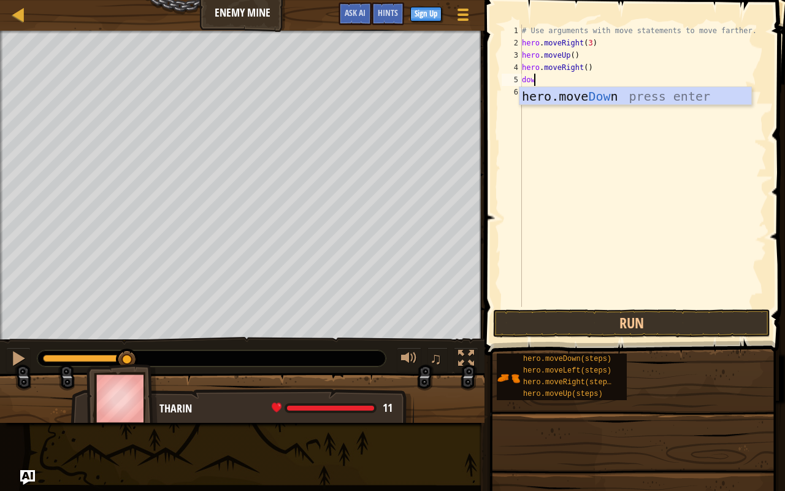
type textarea "down"
drag, startPoint x: 607, startPoint y: 91, endPoint x: 595, endPoint y: 95, distance: 12.2
click at [595, 95] on div "hero.move Down press enter" at bounding box center [636, 114] width 232 height 55
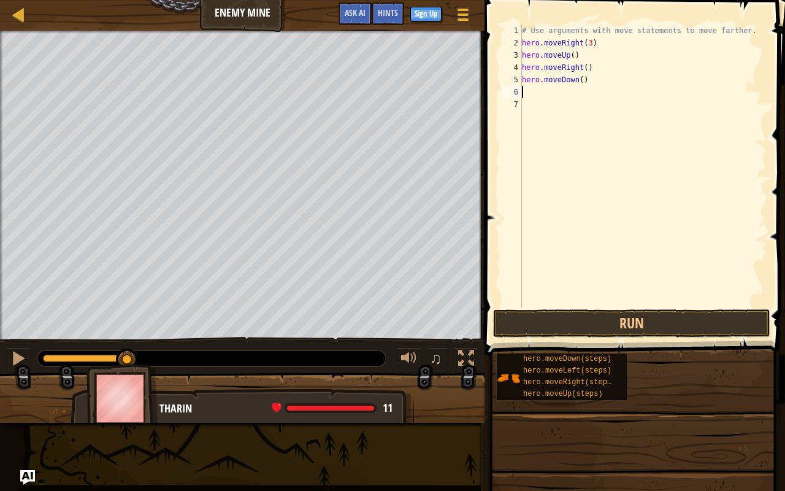
click at [595, 95] on div "# Use arguments with move statements to move farther. hero . moveRight ( 3 ) he…" at bounding box center [643, 178] width 247 height 307
click at [578, 79] on div "# Use arguments with move statements to move farther. hero . moveRight ( 3 ) he…" at bounding box center [643, 178] width 247 height 307
type textarea "hero.moveDown(4)"
click at [539, 91] on div "# Use arguments with move statements to move farther. hero . moveRight ( 3 ) he…" at bounding box center [643, 178] width 247 height 307
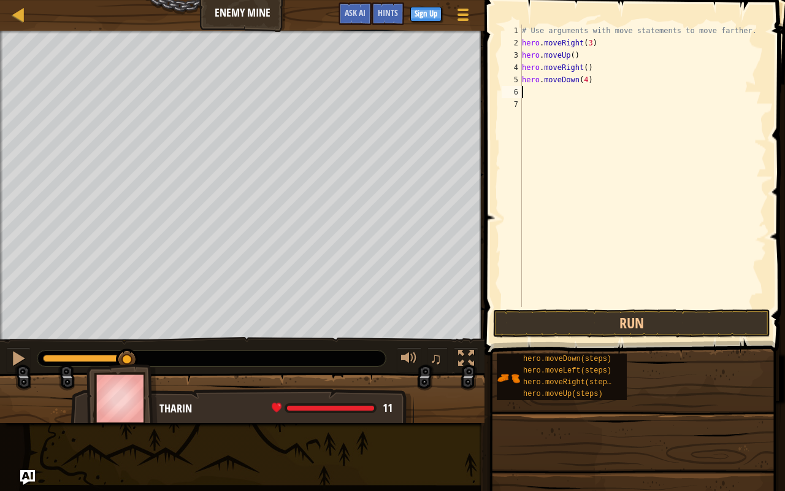
scroll to position [6, 0]
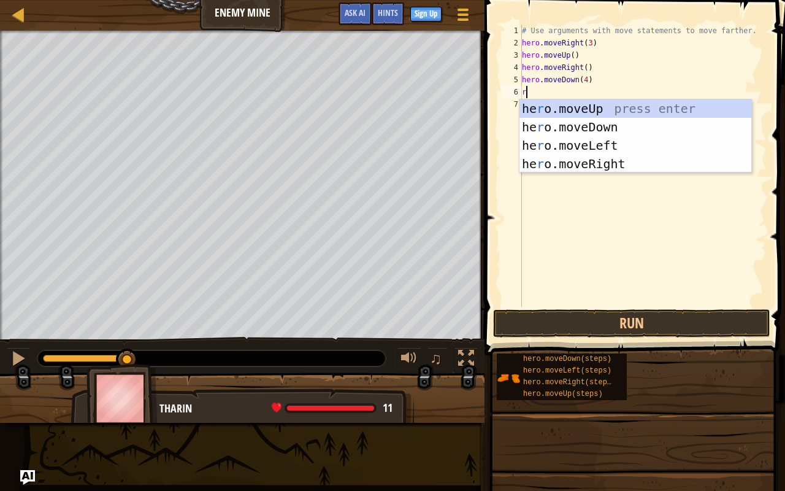
type textarea "ri"
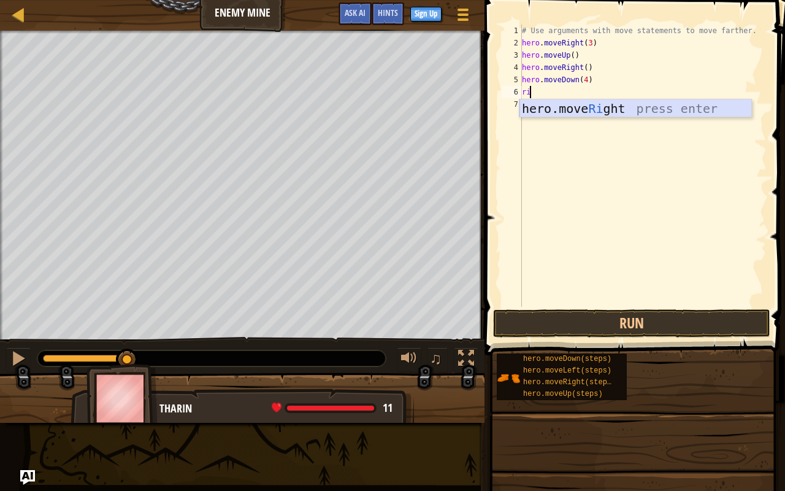
click at [580, 112] on div "hero.move Ri ght press enter" at bounding box center [636, 126] width 232 height 55
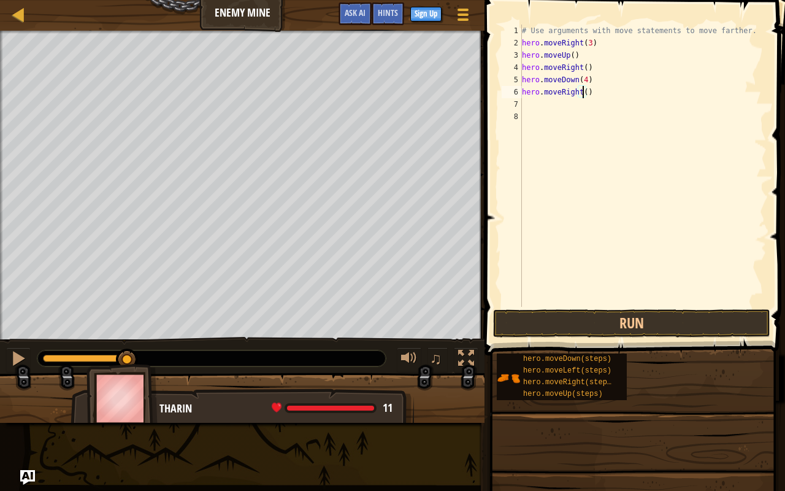
click at [581, 92] on div "# Use arguments with move statements to move farther. hero . moveRight ( 3 ) he…" at bounding box center [643, 178] width 247 height 307
click at [612, 314] on button "Run" at bounding box center [631, 323] width 277 height 28
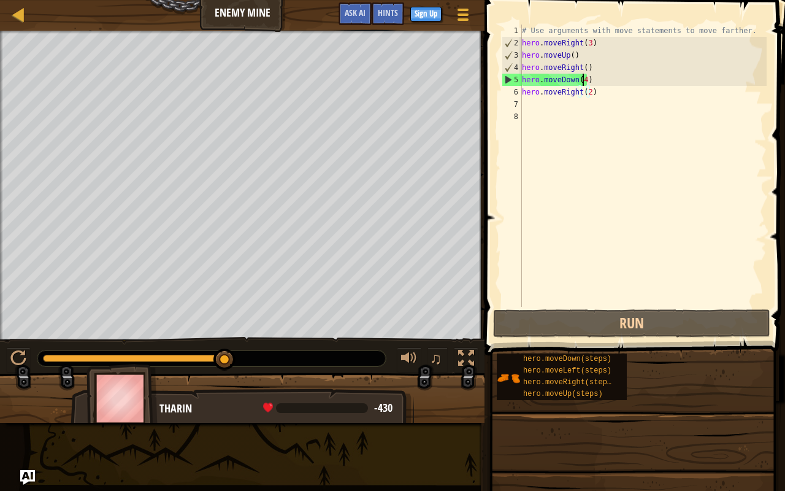
click at [583, 81] on div "# Use arguments with move statements to move farther. hero . moveRight ( 3 ) he…" at bounding box center [643, 178] width 247 height 307
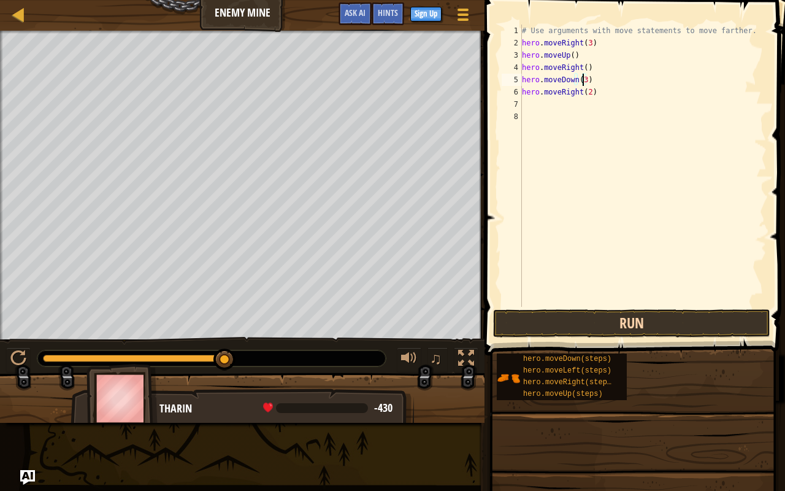
type textarea "hero.moveDown(3)"
click at [529, 323] on button "Run" at bounding box center [631, 323] width 277 height 28
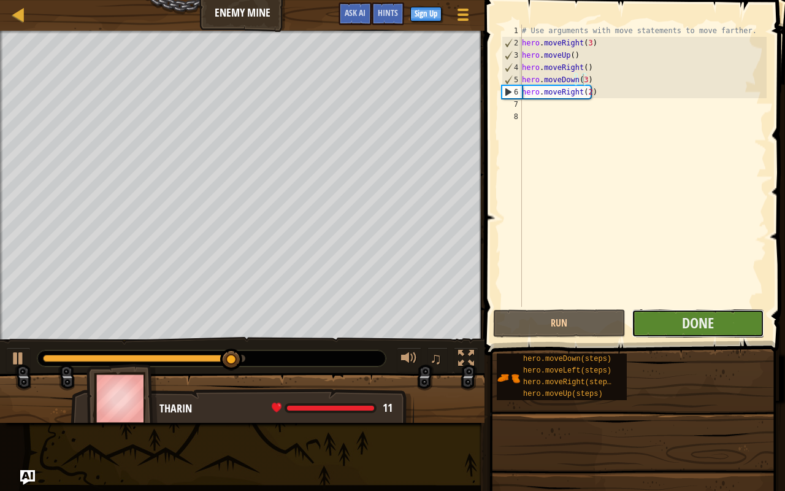
click at [697, 335] on button "Done" at bounding box center [698, 323] width 132 height 28
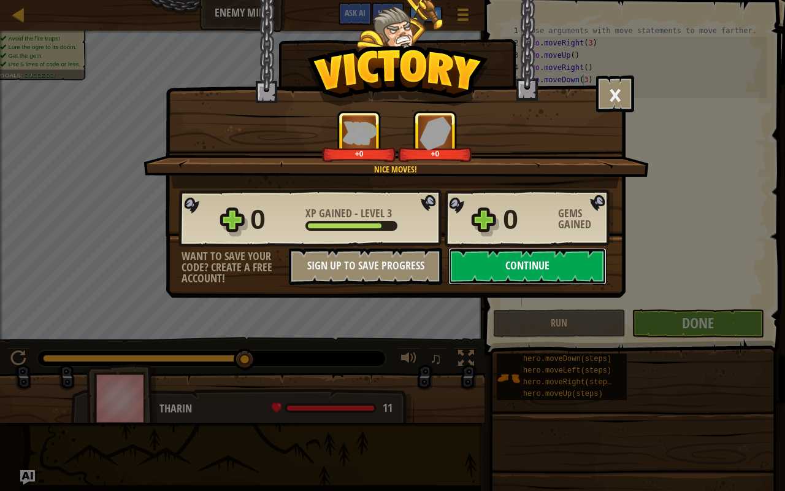
click at [521, 265] on button "Continue" at bounding box center [527, 266] width 158 height 37
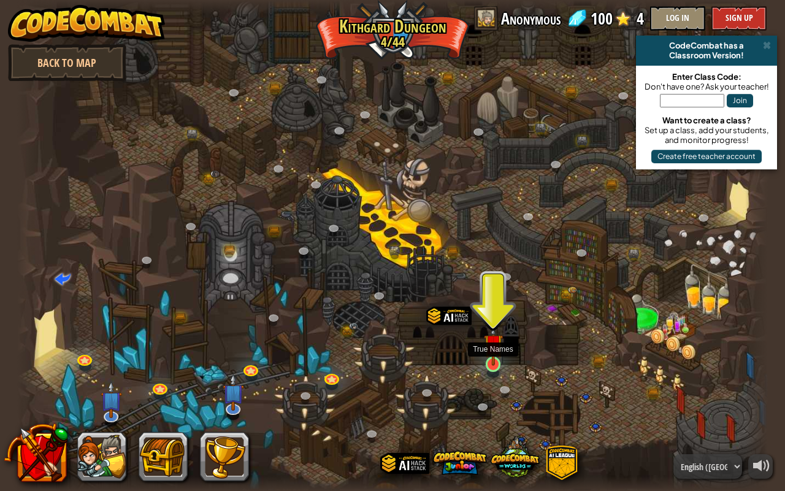
click at [490, 362] on img at bounding box center [493, 343] width 19 height 44
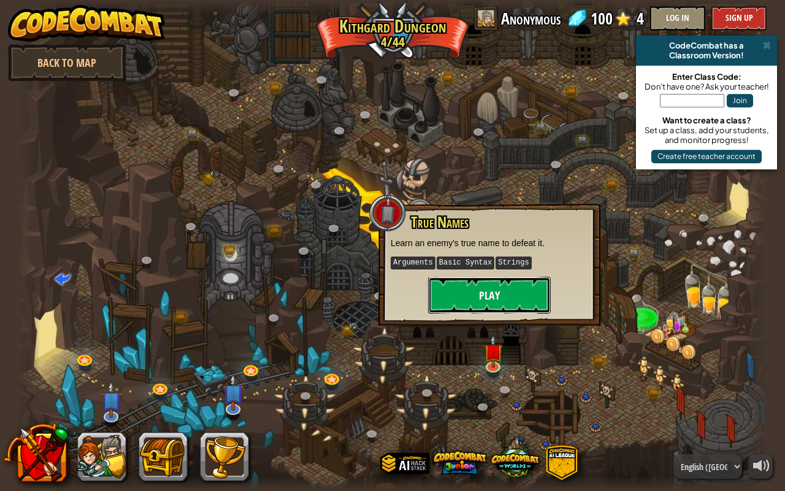
click at [454, 286] on button "Play" at bounding box center [489, 295] width 123 height 37
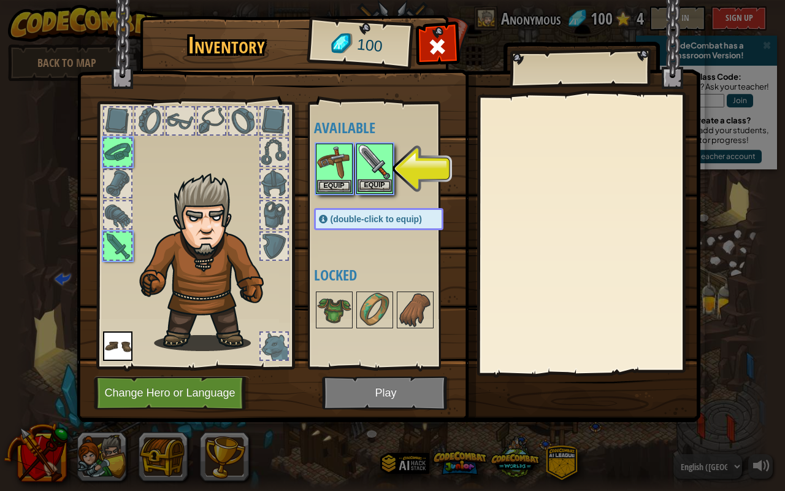
click at [356, 175] on div "Equip" at bounding box center [374, 169] width 37 height 50
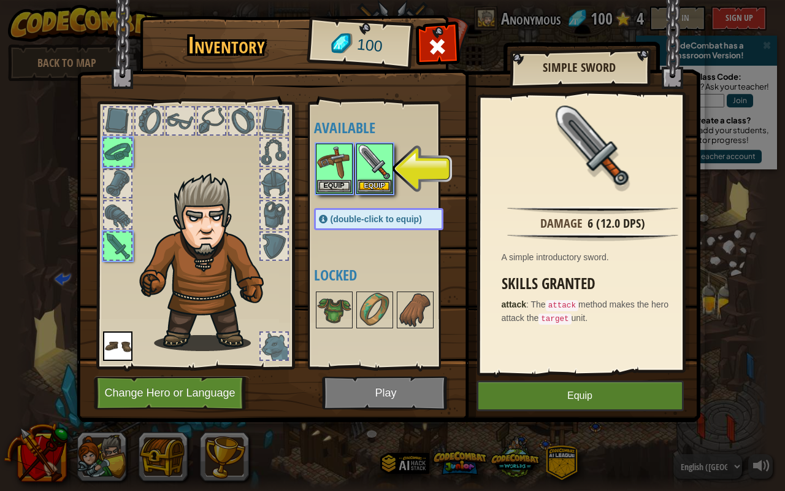
drag, startPoint x: 451, startPoint y: 318, endPoint x: 447, endPoint y: 348, distance: 31.1
click at [447, 348] on div "Available Equip Equip Equip (double-click to equip) Locked" at bounding box center [391, 235] width 154 height 256
click at [505, 386] on button "Equip" at bounding box center [580, 395] width 207 height 31
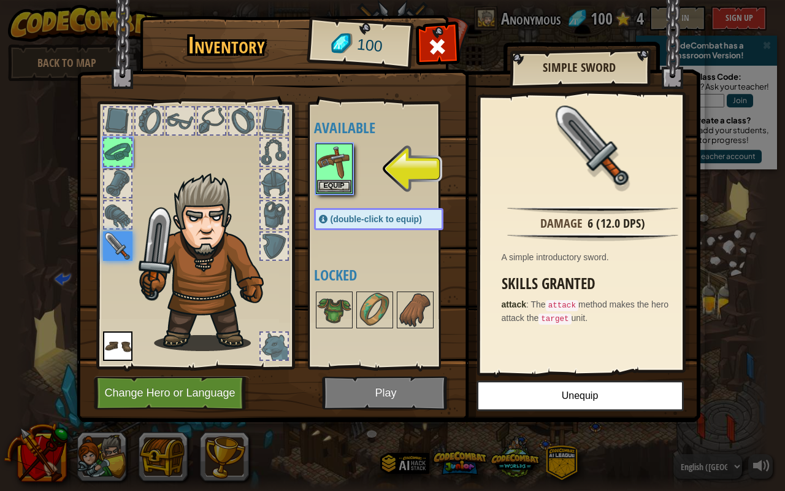
click at [397, 386] on img at bounding box center [389, 199] width 624 height 445
click at [332, 178] on img at bounding box center [334, 162] width 34 height 34
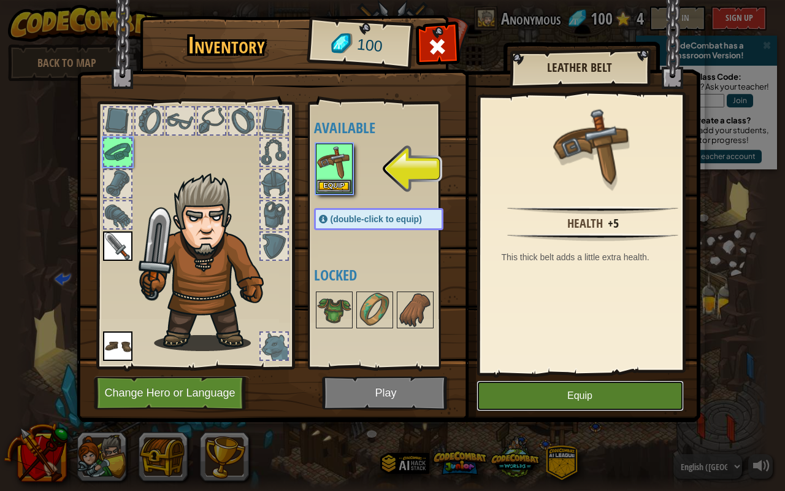
click at [556, 386] on button "Equip" at bounding box center [580, 395] width 207 height 31
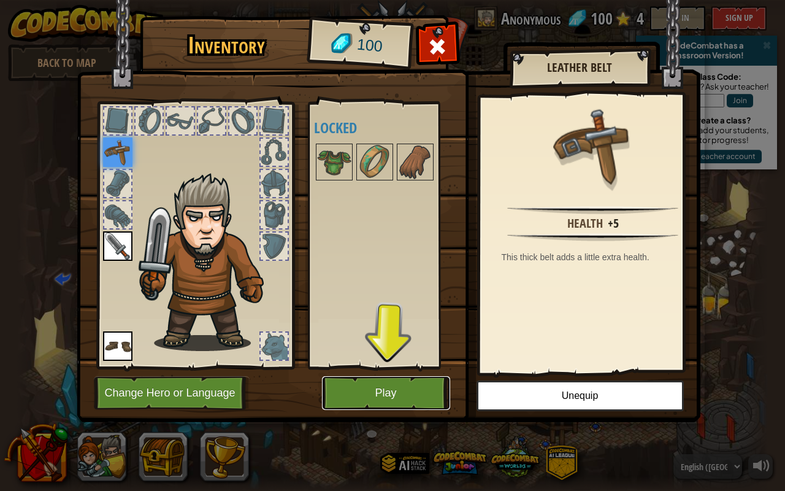
click at [401, 386] on button "Play" at bounding box center [386, 393] width 128 height 34
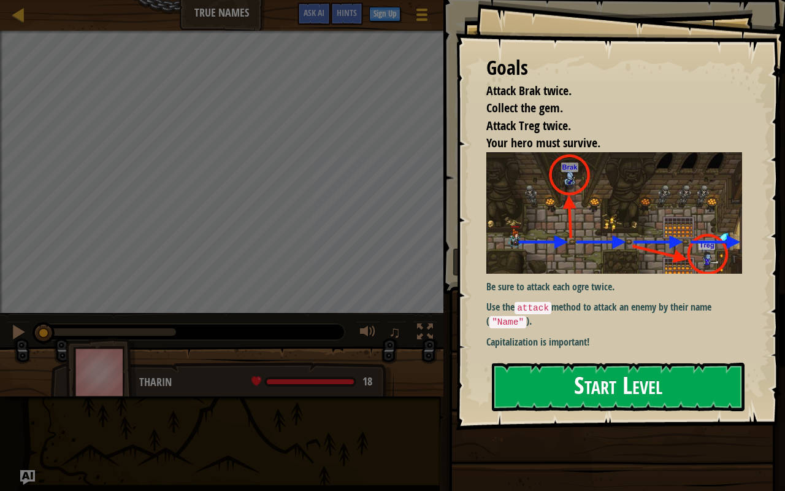
click at [537, 374] on button "Start Level" at bounding box center [618, 387] width 253 height 48
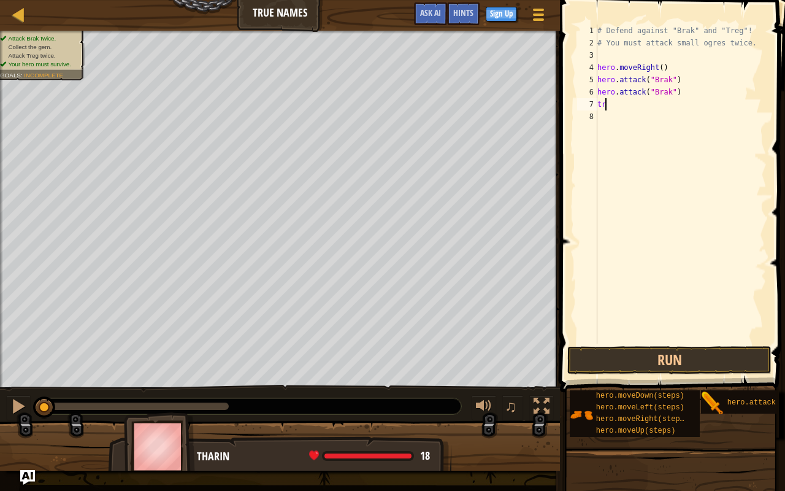
scroll to position [6, 0]
type textarea "t"
click at [647, 351] on button "Run" at bounding box center [669, 360] width 204 height 28
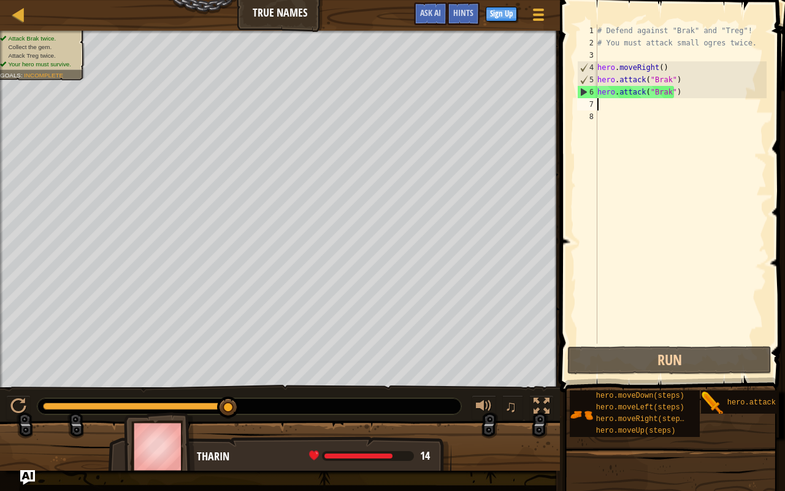
type textarea "r"
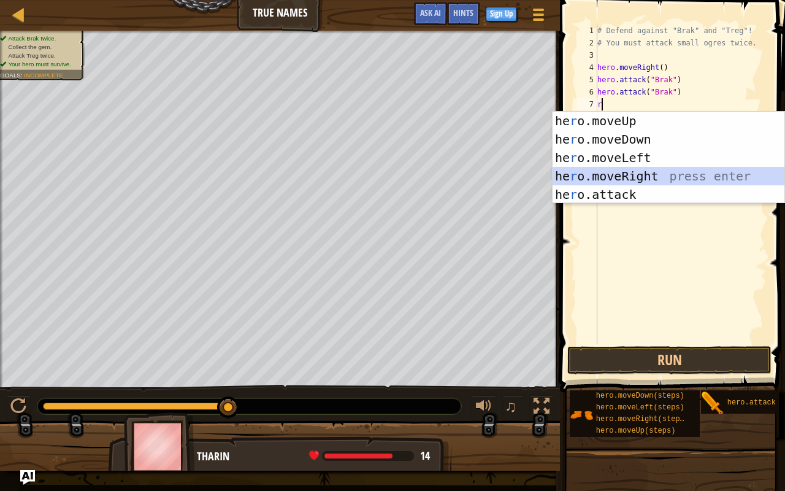
click at [622, 171] on div "he r o.moveUp press enter he r o.moveDown press enter he r o.moveLeft press ent…" at bounding box center [669, 176] width 232 height 129
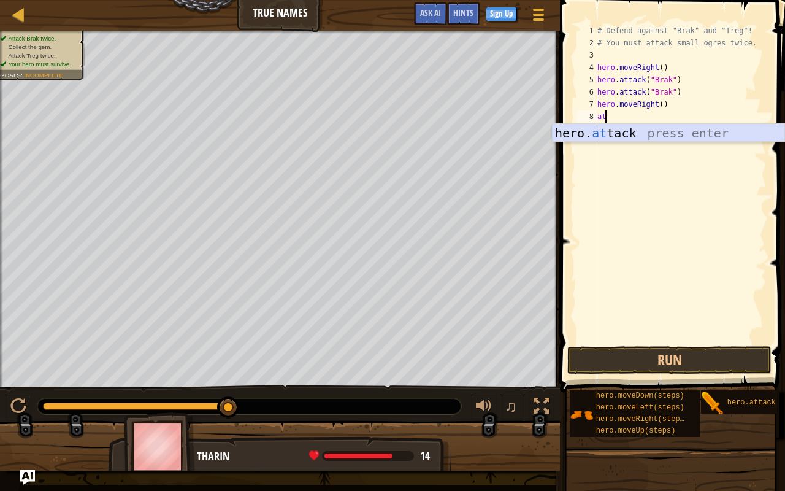
click at [621, 134] on div "hero. at tack press enter" at bounding box center [669, 151] width 232 height 55
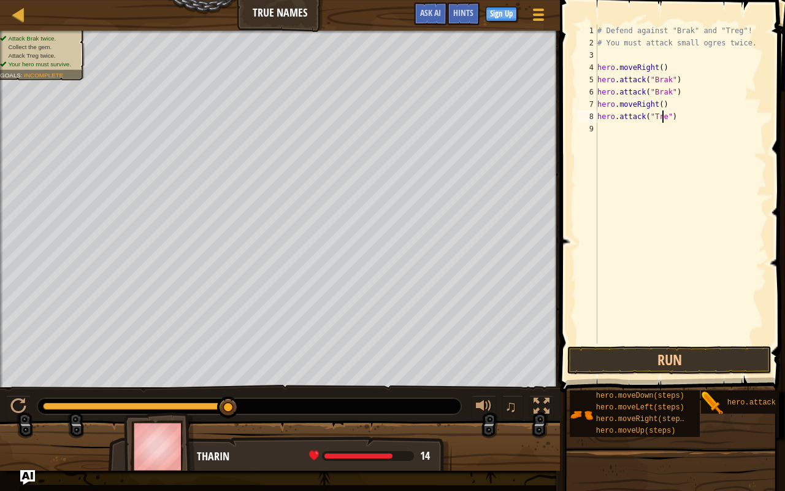
scroll to position [6, 5]
type textarea "hero.attack("Treg")"
click at [617, 127] on div "# Defend against "Brak" and "Treg"! # You must attack small ogres twice. hero .…" at bounding box center [681, 197] width 172 height 344
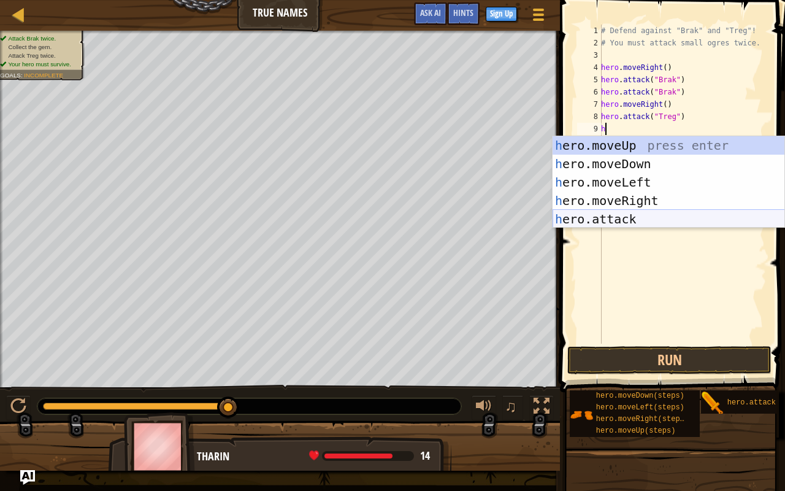
click at [617, 215] on div "h ero.moveUp press enter h ero.moveDown press enter h ero.moveLeft press enter …" at bounding box center [669, 200] width 232 height 129
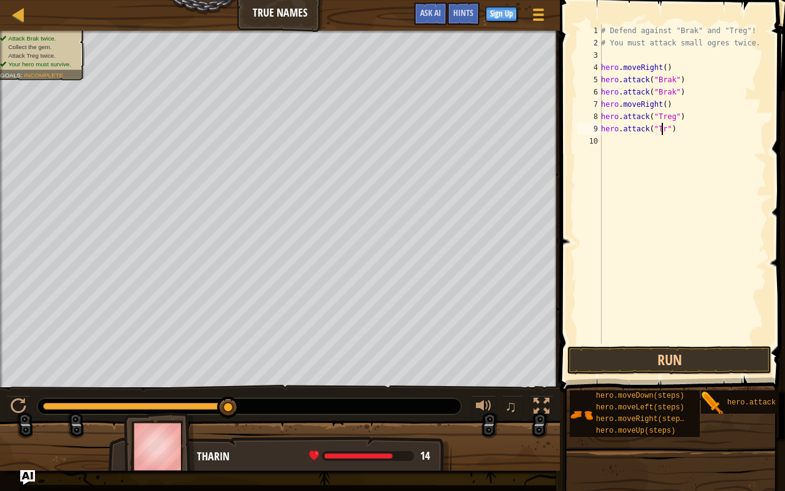
scroll to position [6, 5]
type textarea "hero.attack("Treg")"
click at [652, 355] on button "Run" at bounding box center [669, 360] width 204 height 28
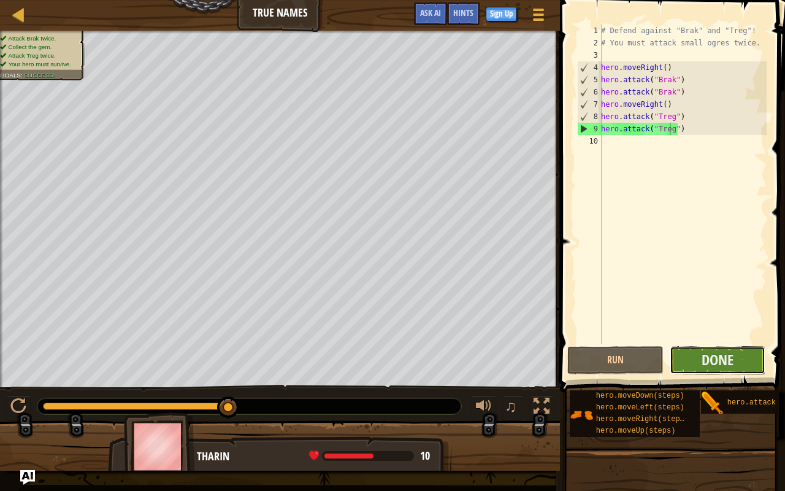
click at [684, 357] on button "Done" at bounding box center [718, 360] width 96 height 28
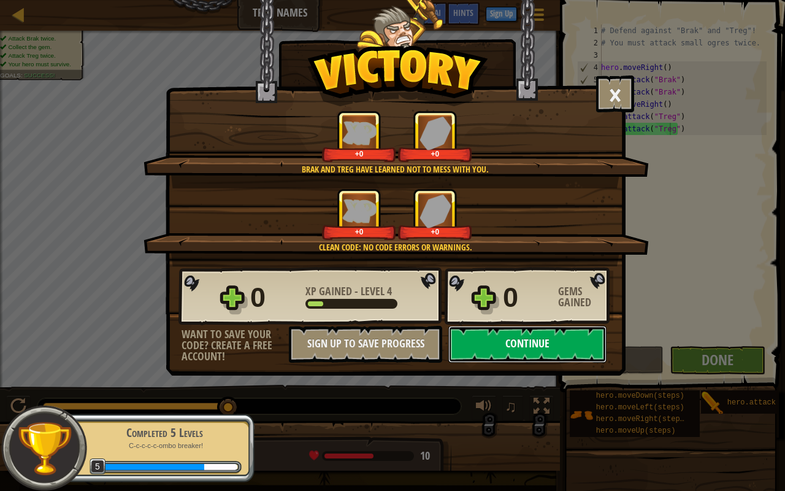
click at [482, 337] on button "Continue" at bounding box center [527, 344] width 158 height 37
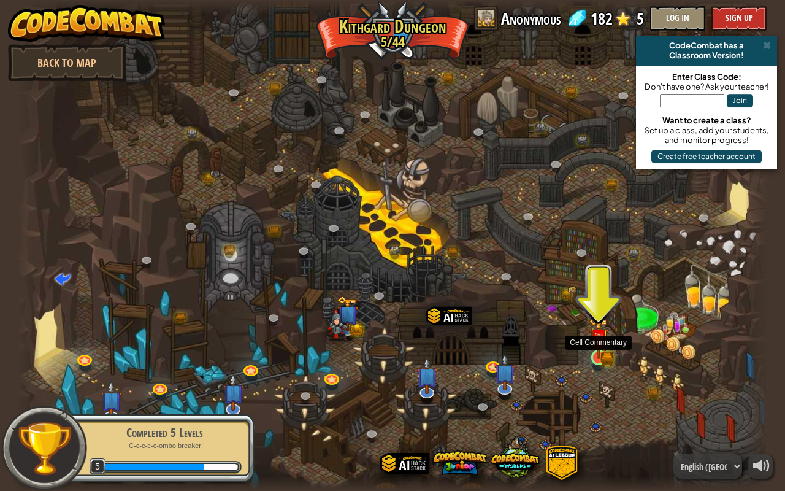
click at [589, 347] on img at bounding box center [598, 338] width 19 height 42
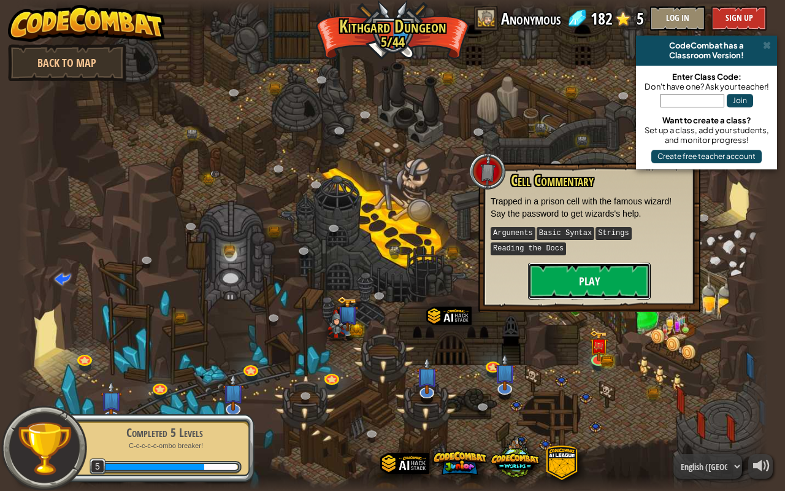
click at [573, 283] on button "Play" at bounding box center [589, 281] width 123 height 37
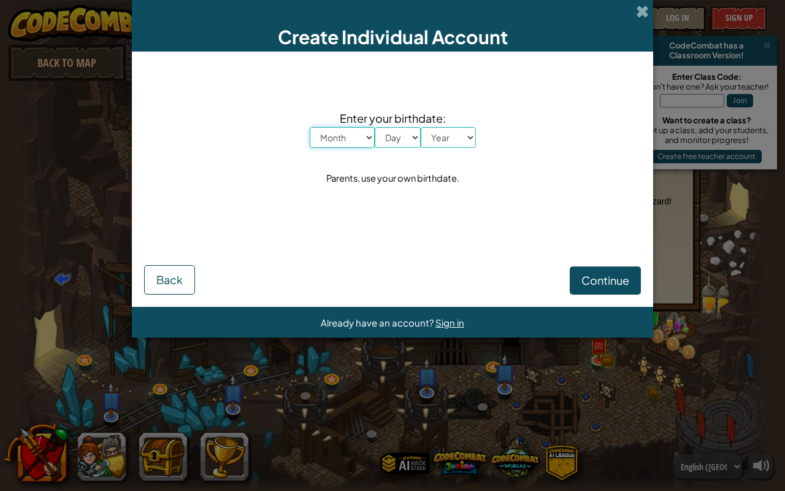
click at [350, 134] on select "Month January February March April May June July August September October Novem…" at bounding box center [342, 137] width 65 height 21
select select "12"
click at [310, 127] on select "Month January February March April May June July August September October Novem…" at bounding box center [342, 137] width 65 height 21
click at [387, 136] on select "Day 1 2 3 4 5 6 7 8 9 10 11 12 13 14 15 16 17 18 19 20 21 22 23 24 25 26 27 28 …" at bounding box center [398, 137] width 46 height 21
select select "21"
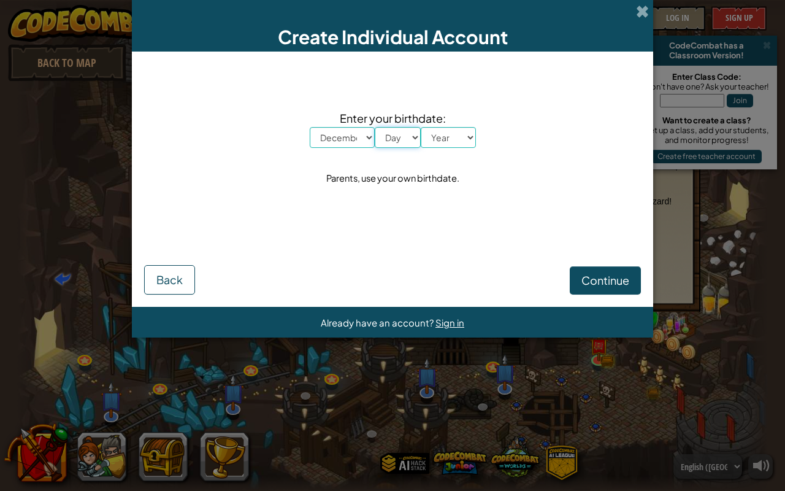
click at [375, 127] on select "Day 1 2 3 4 5 6 7 8 9 10 11 12 13 14 15 16 17 18 19 20 21 22 23 24 25 26 27 28 …" at bounding box center [398, 137] width 46 height 21
click at [461, 139] on select "Year [DATE] 2024 2023 2022 2021 2020 2019 2018 2017 2016 2015 2014 2013 2012 20…" at bounding box center [448, 137] width 55 height 21
click at [429, 140] on select "Year [DATE] 2024 2023 2022 2021 2020 2019 2018 2017 2016 2015 2014 2013 2012 20…" at bounding box center [448, 137] width 55 height 21
click at [429, 143] on select "Year [DATE] 2024 2023 2022 2021 2020 2019 2018 2017 2016 2015 2014 2013 2012 20…" at bounding box center [448, 137] width 55 height 21
select select "1984"
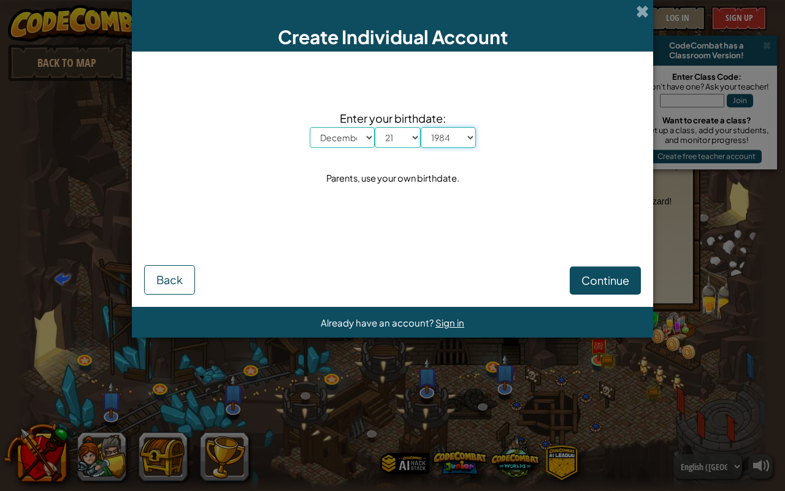
click at [421, 127] on select "Year [DATE] 2024 2023 2022 2021 2020 2019 2018 2017 2016 2015 2014 2013 2012 20…" at bounding box center [448, 137] width 55 height 21
click at [621, 280] on span "Continue" at bounding box center [606, 280] width 48 height 14
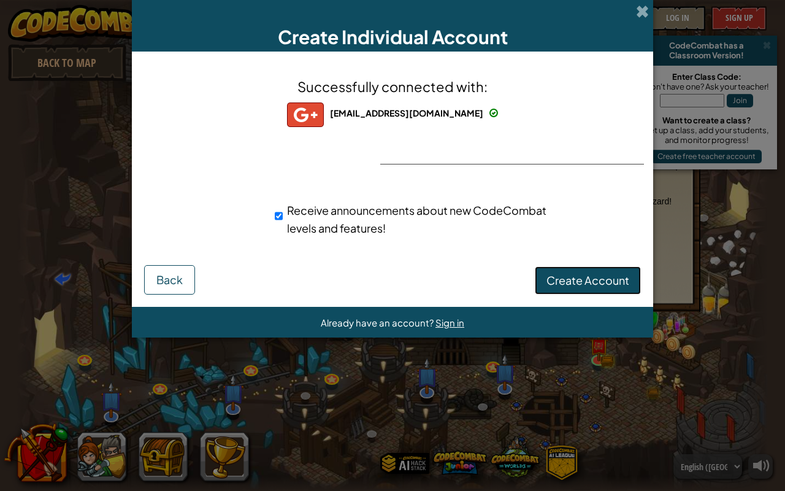
click at [595, 277] on span "Create Account" at bounding box center [588, 280] width 83 height 14
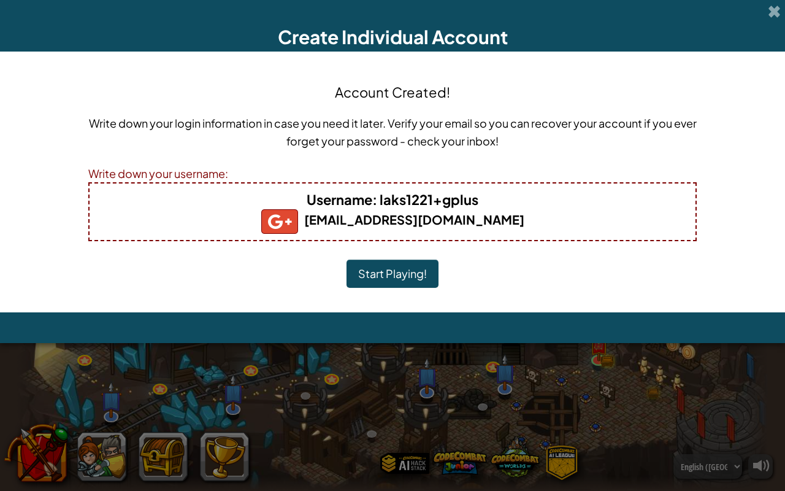
click at [397, 280] on button "Start Playing!" at bounding box center [393, 273] width 92 height 28
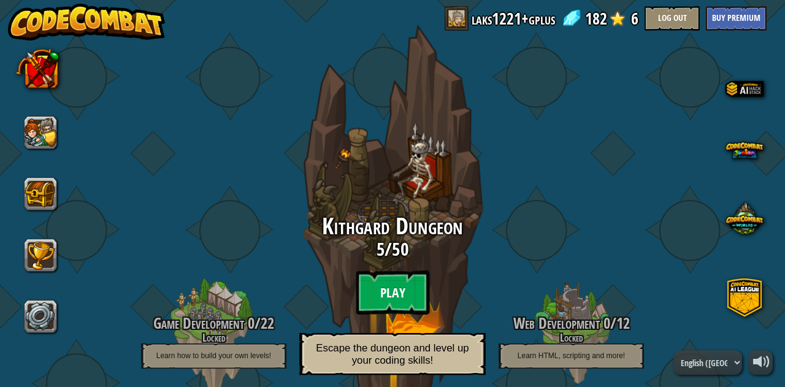
click at [382, 297] on btn "Play" at bounding box center [393, 293] width 74 height 44
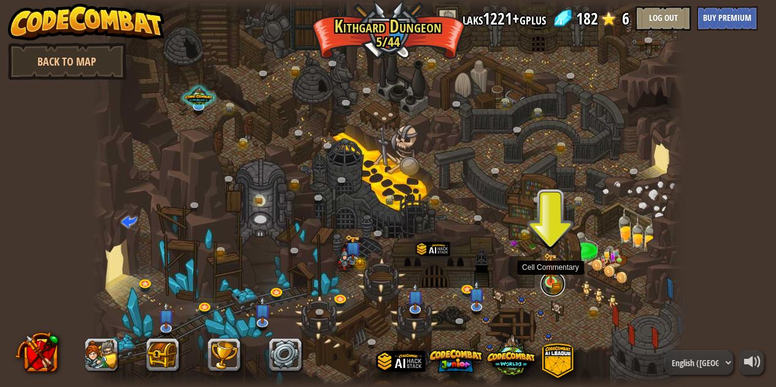
click at [550, 283] on link at bounding box center [552, 284] width 25 height 25
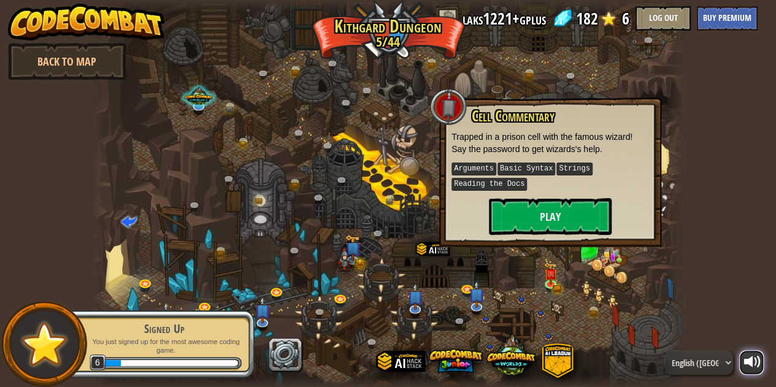
click at [751, 364] on div at bounding box center [752, 361] width 17 height 17
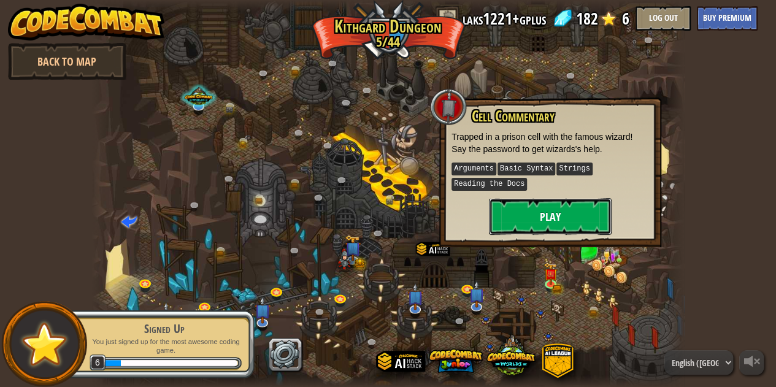
click at [543, 200] on button "Play" at bounding box center [550, 216] width 123 height 37
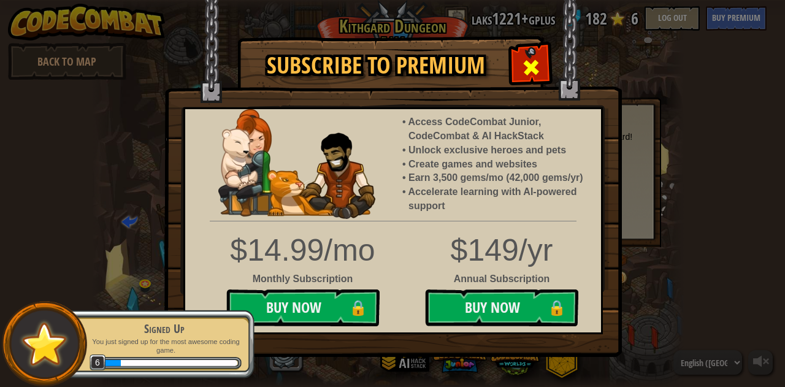
click at [549, 61] on div at bounding box center [531, 66] width 39 height 39
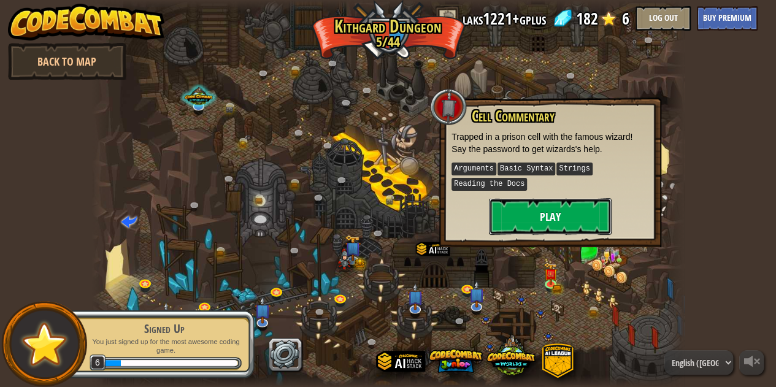
click at [562, 221] on button "Play" at bounding box center [550, 216] width 123 height 37
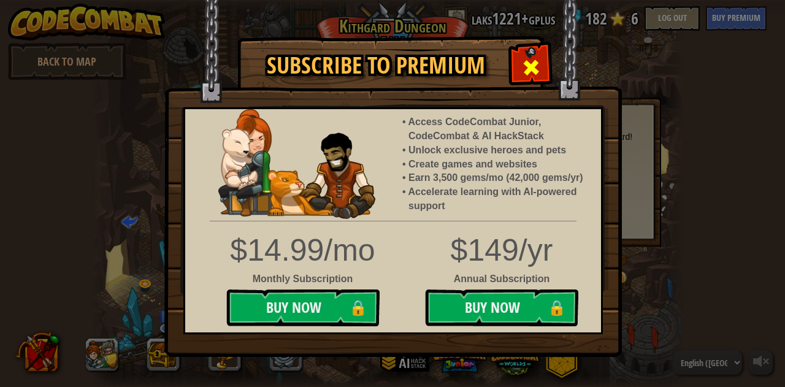
click at [534, 53] on div at bounding box center [531, 66] width 39 height 39
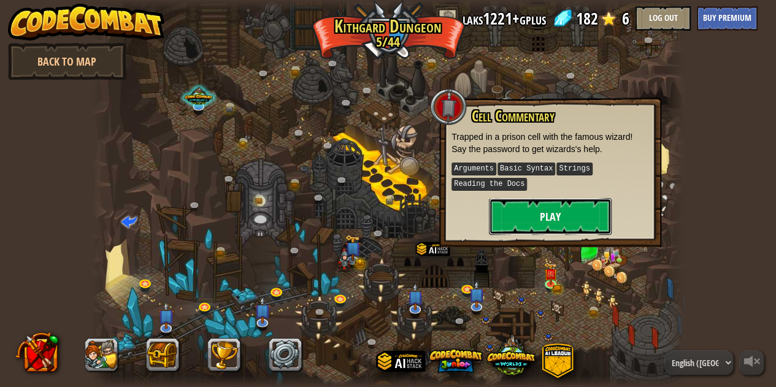
click at [555, 213] on button "Play" at bounding box center [550, 216] width 123 height 37
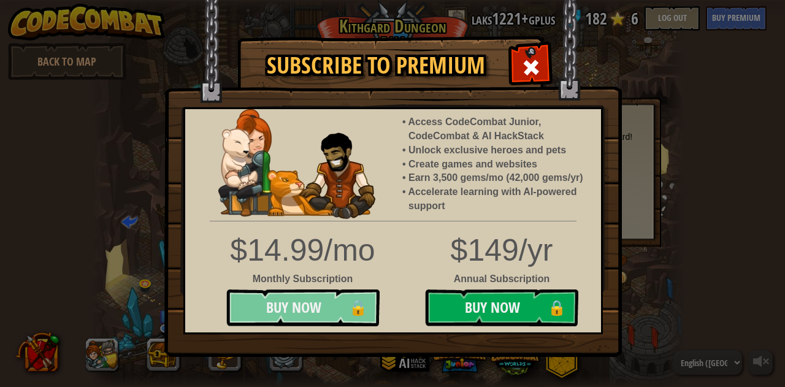
click at [315, 312] on button "Buy Now 🔒" at bounding box center [302, 308] width 153 height 37
